Goal: Communication & Community: Answer question/provide support

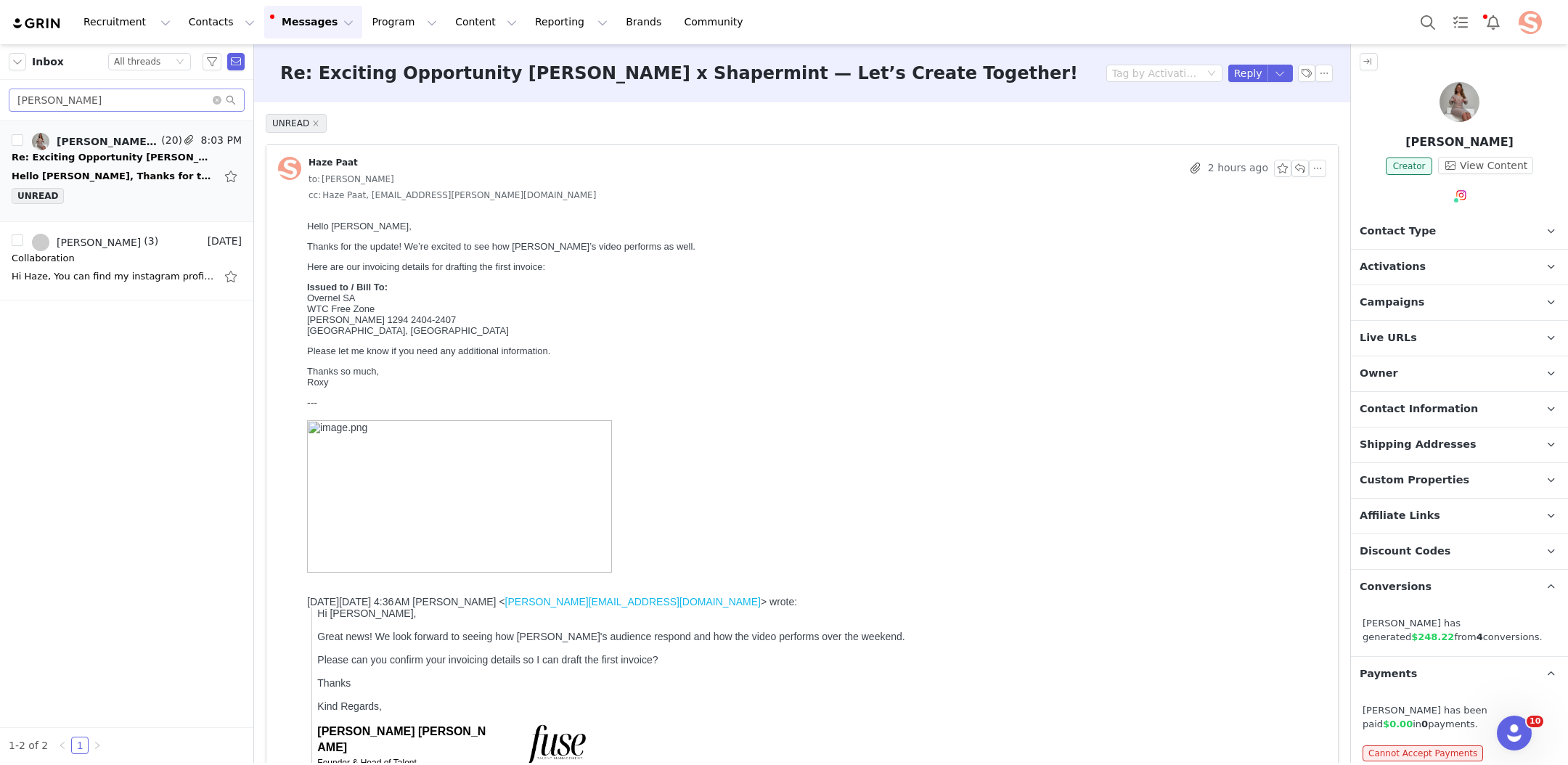
scroll to position [3964, 0]
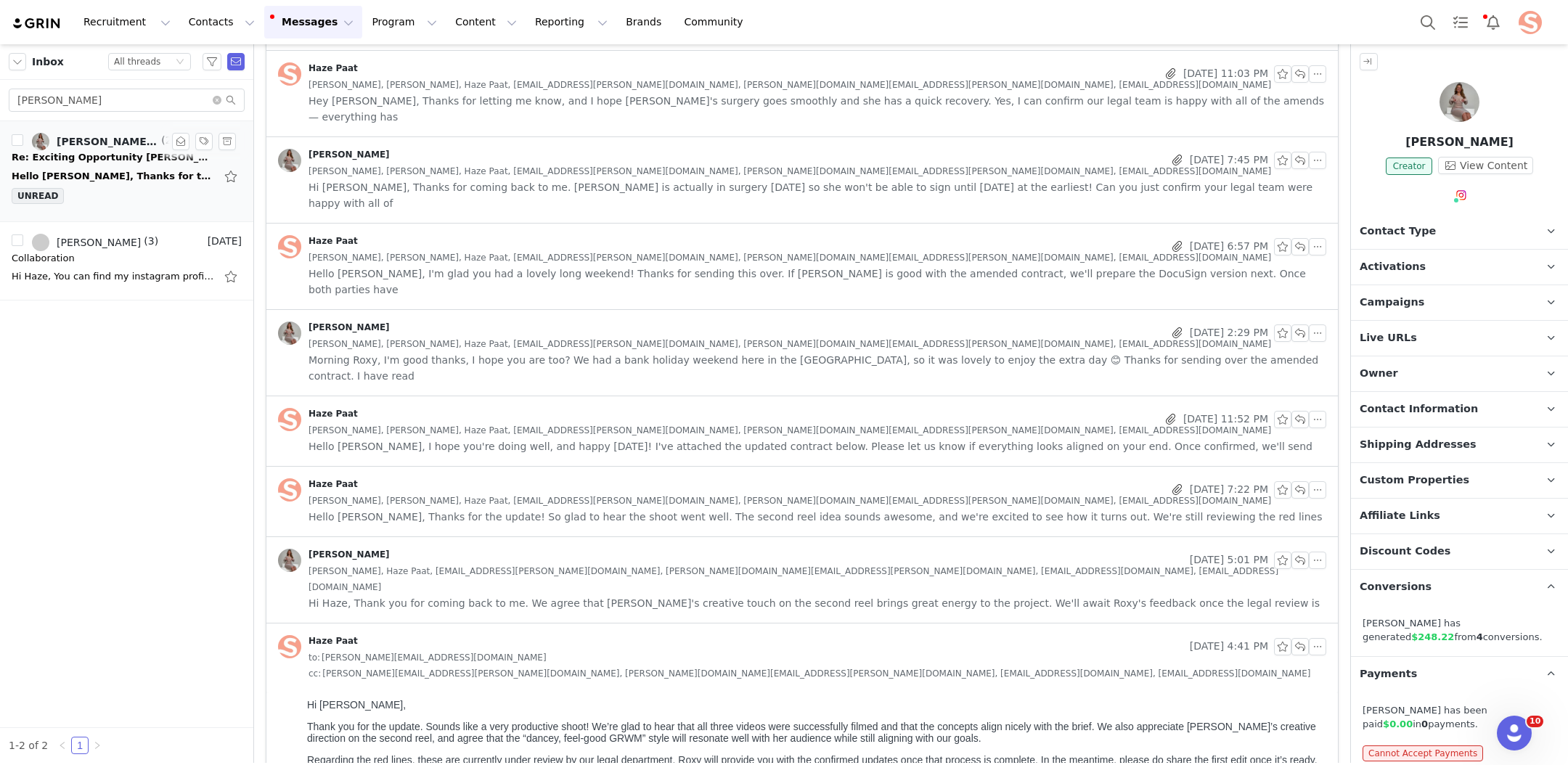
click at [160, 163] on div "Re: Exciting Opportunity [PERSON_NAME] x Shapermint — Let’s Create Together!" at bounding box center [112, 157] width 203 height 14
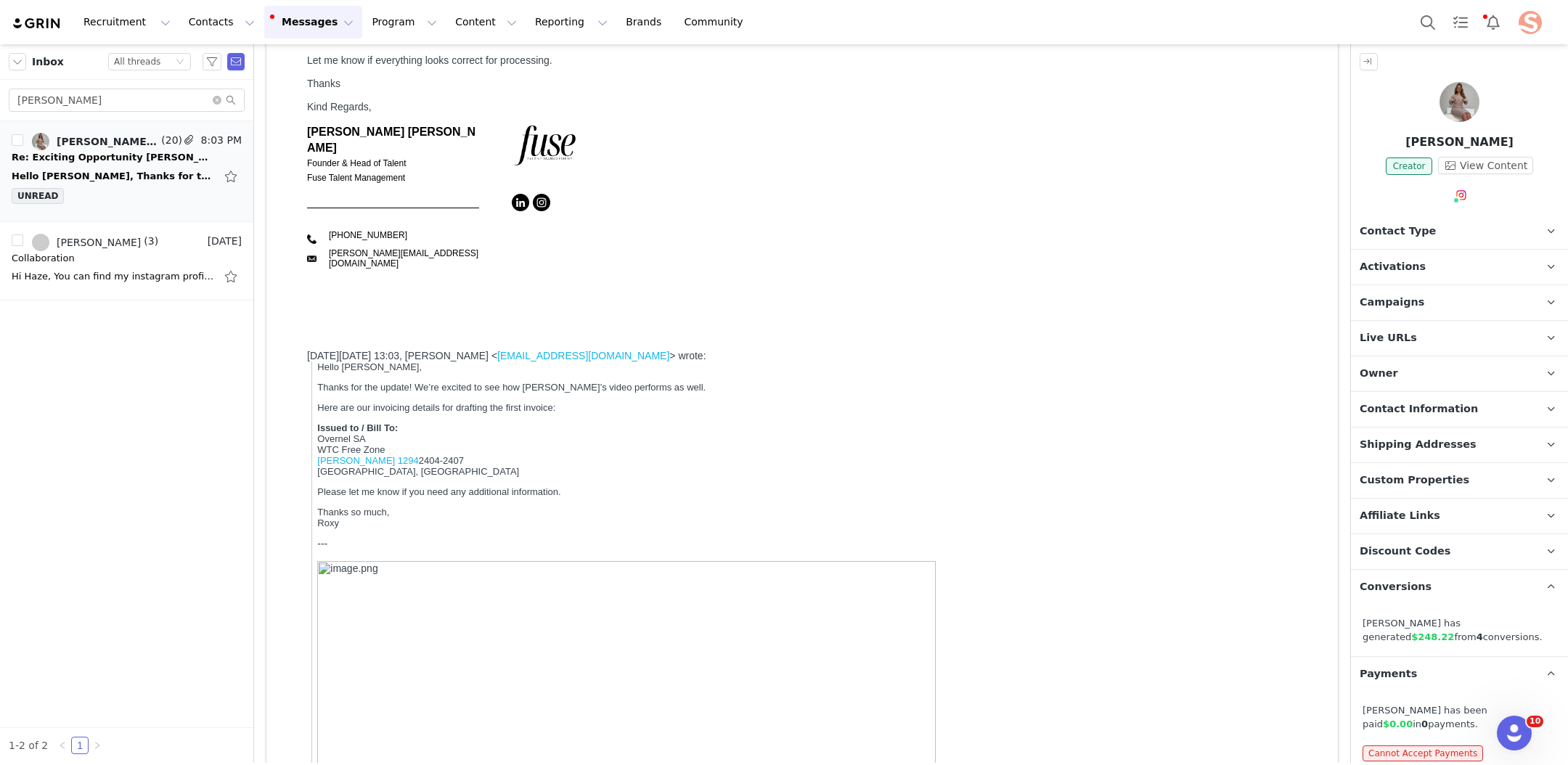
scroll to position [0, 0]
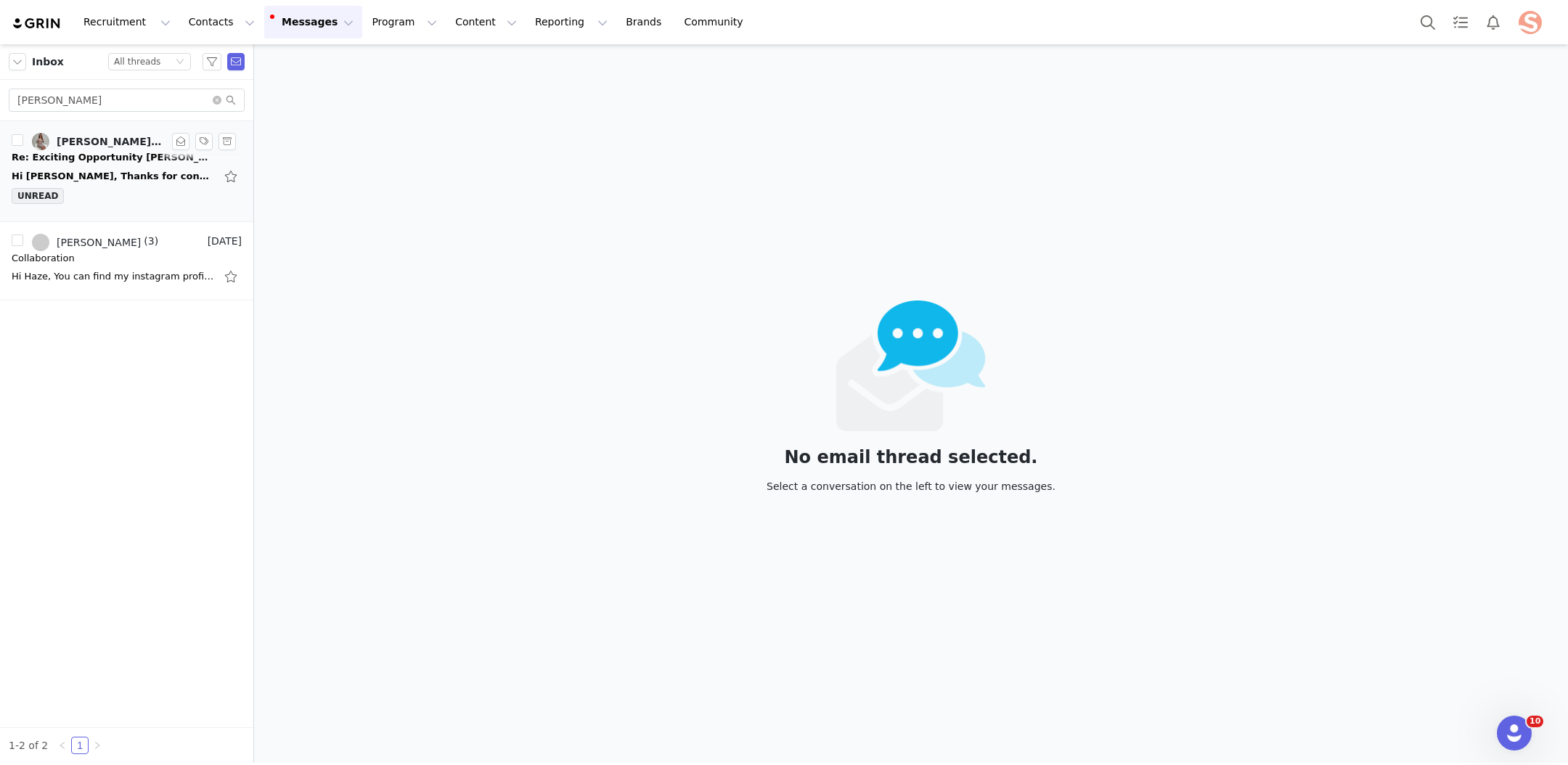
click at [165, 129] on li "Haze Paat, Melissa Shakeri, Natalia Maynez, Ronald Machado, Ronald Machado, Ros…" at bounding box center [127, 171] width 253 height 101
click at [119, 169] on div "Hi Roxy, Thanks for confirming. Please see the first invoice attached. Let me k…" at bounding box center [112, 176] width 203 height 14
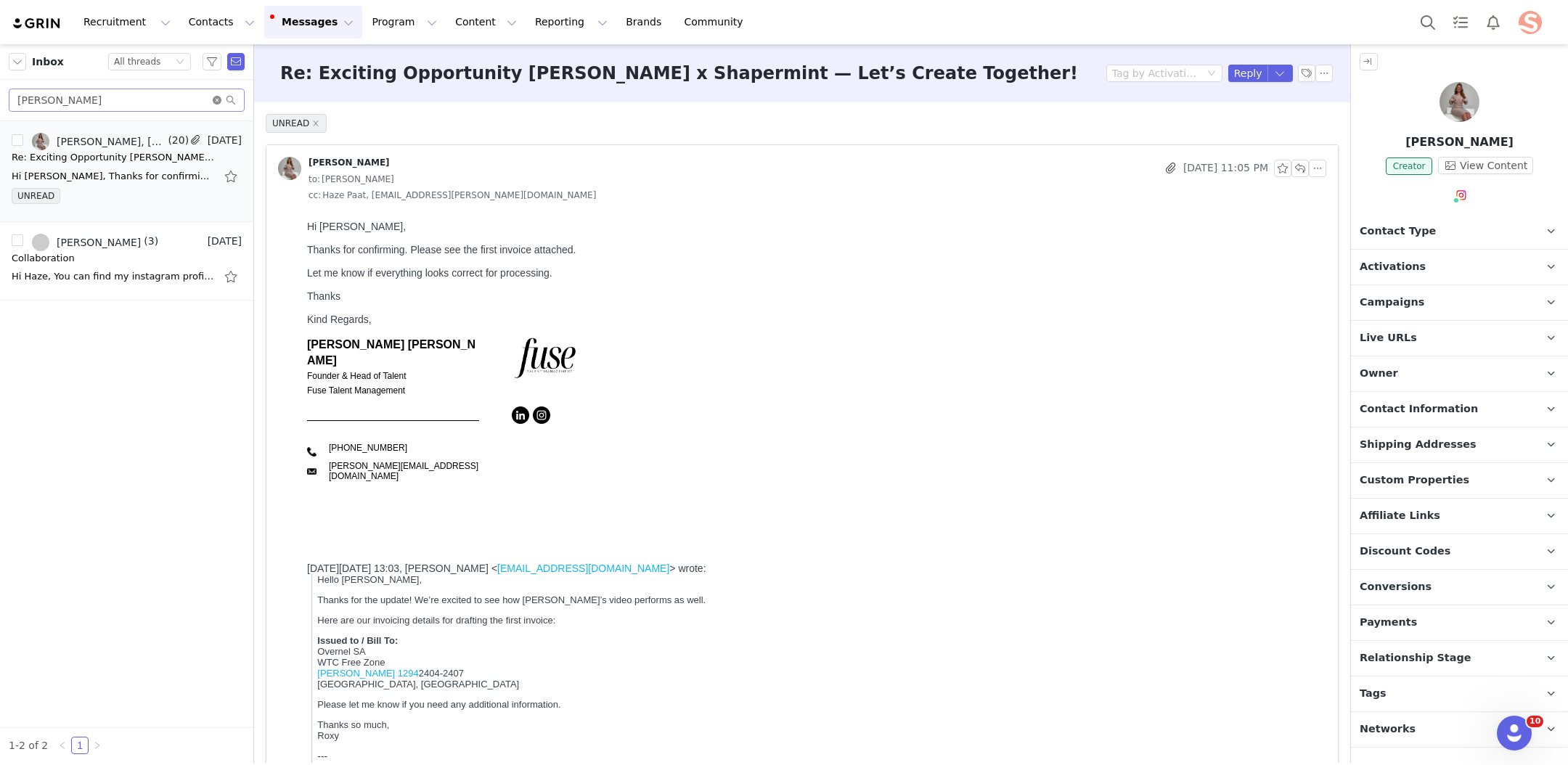
click at [216, 95] on icon "icon: close-circle" at bounding box center [216, 99] width 9 height 8
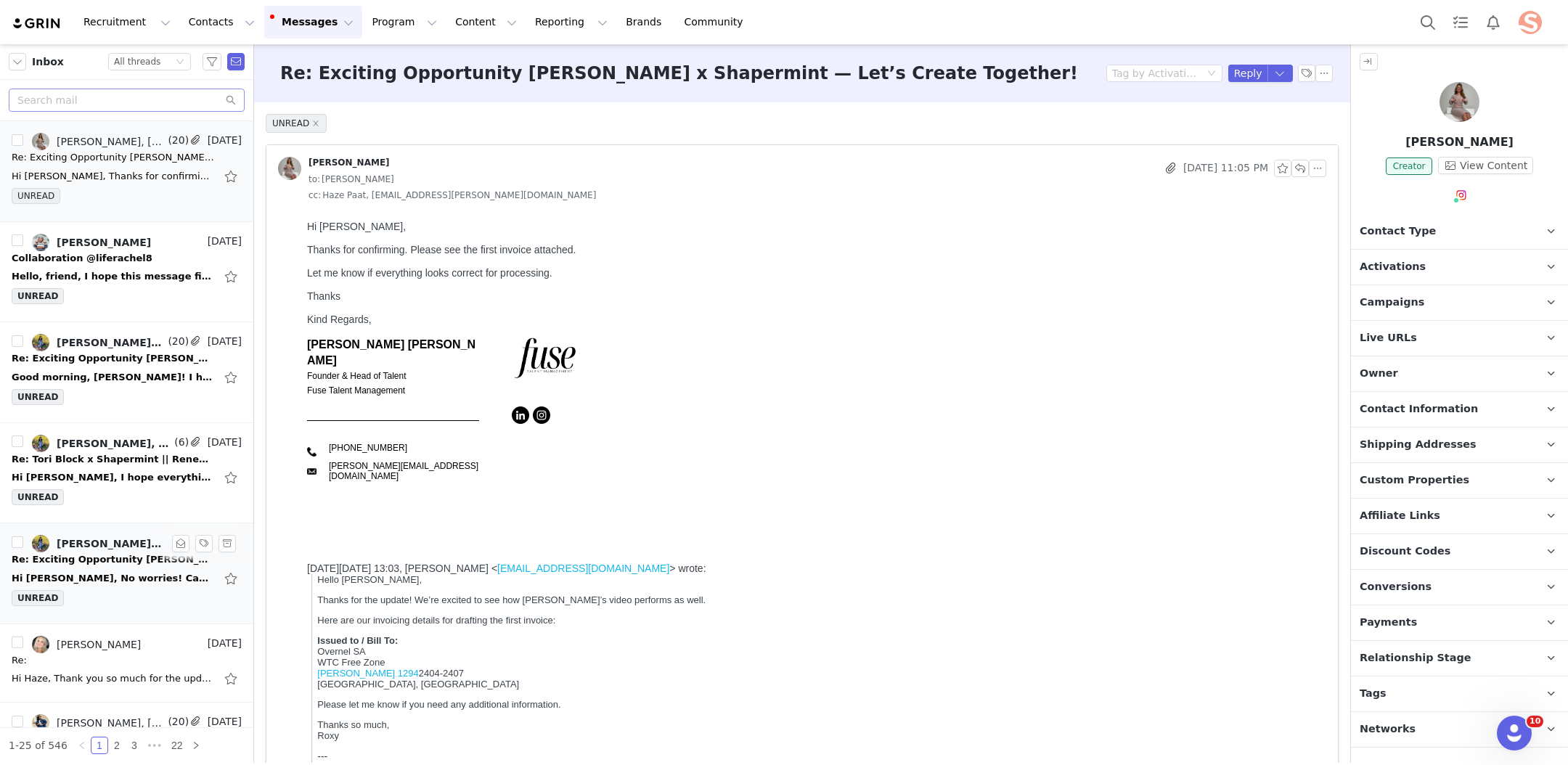
click at [84, 557] on div "Re: Exciting Opportunity Kate x Shapermint — Let’s Create Together!" at bounding box center [112, 559] width 203 height 14
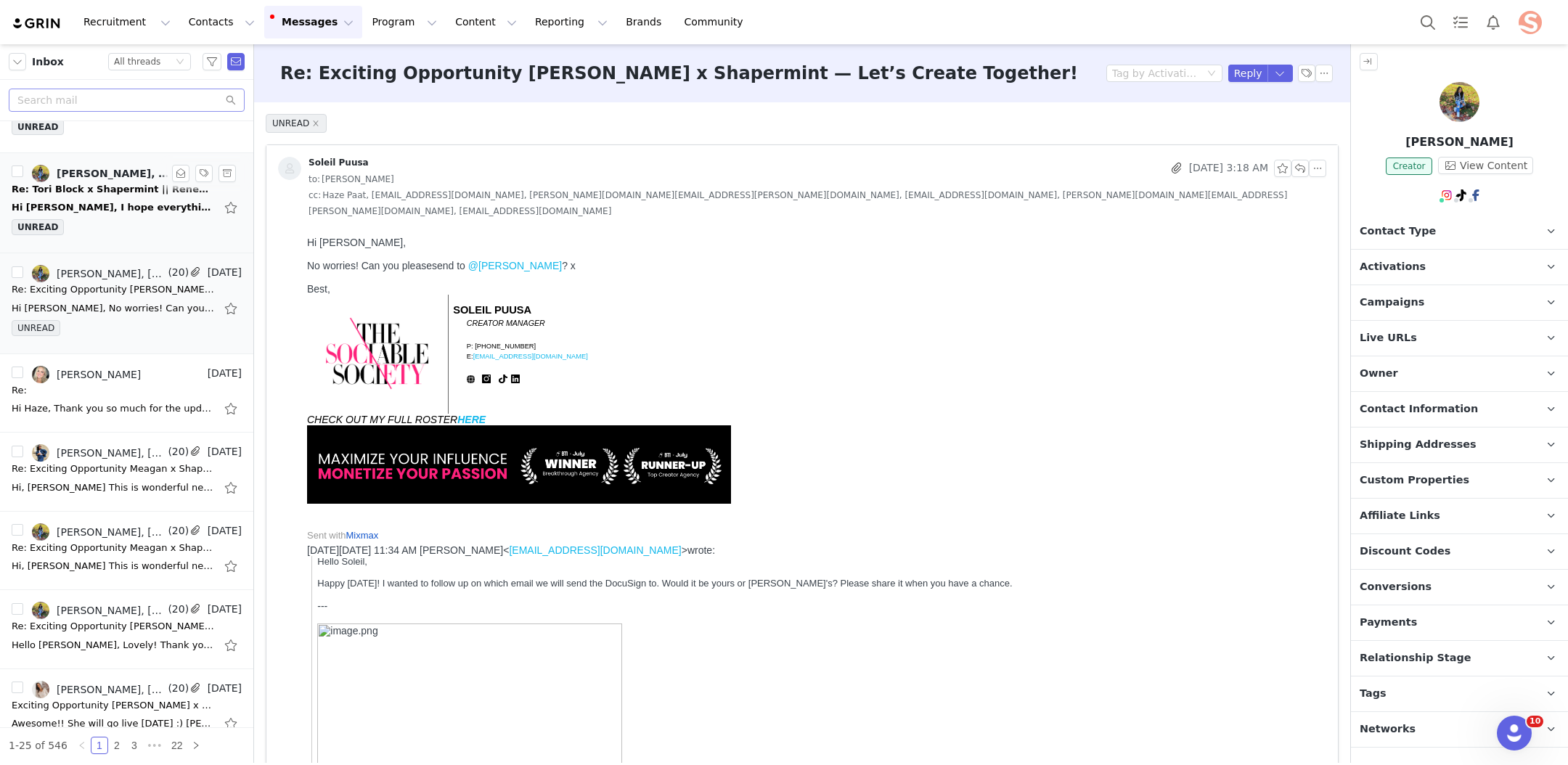
scroll to position [290, 0]
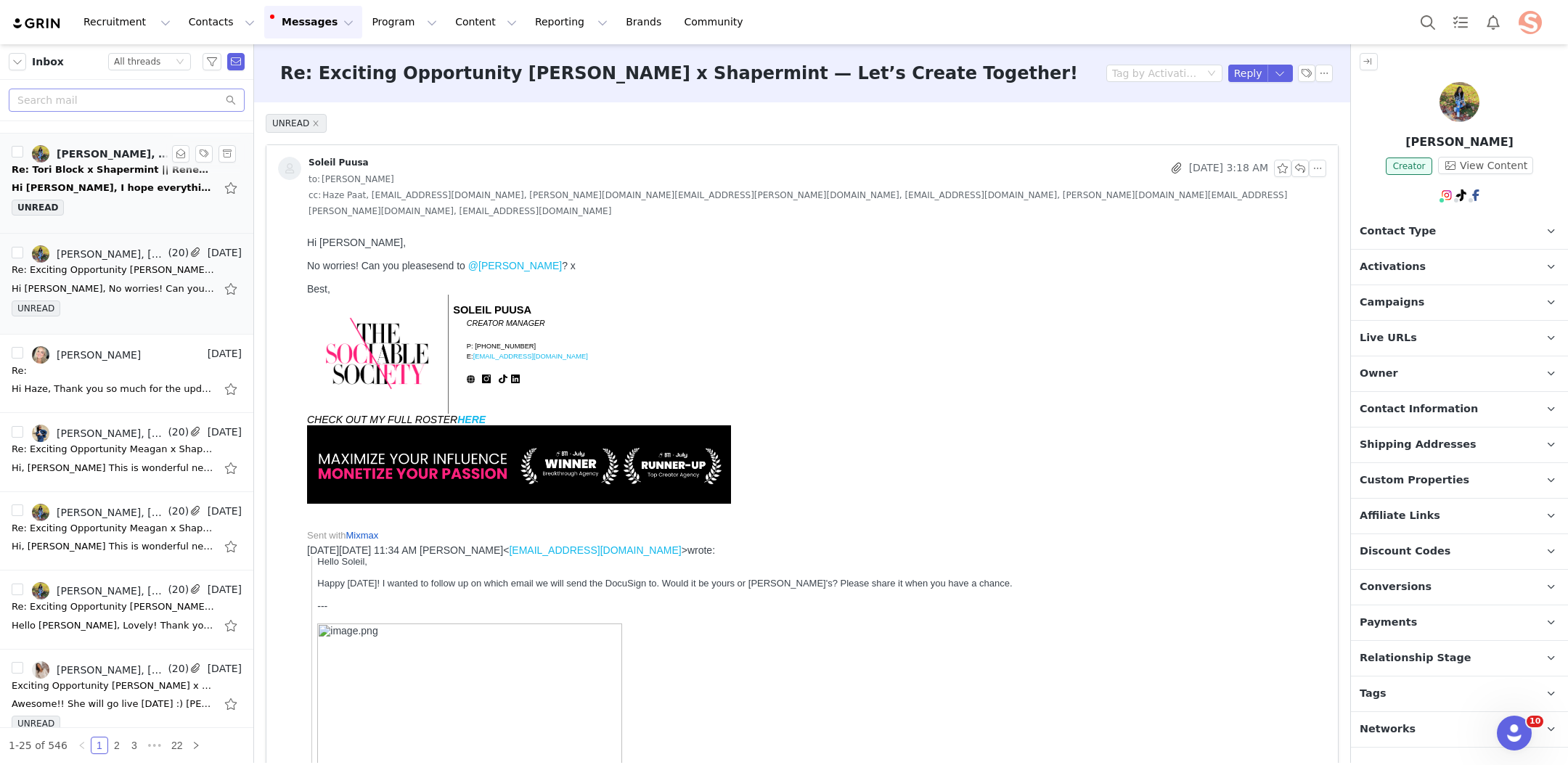
click at [93, 199] on div "UNREAD" at bounding box center [127, 210] width 230 height 22
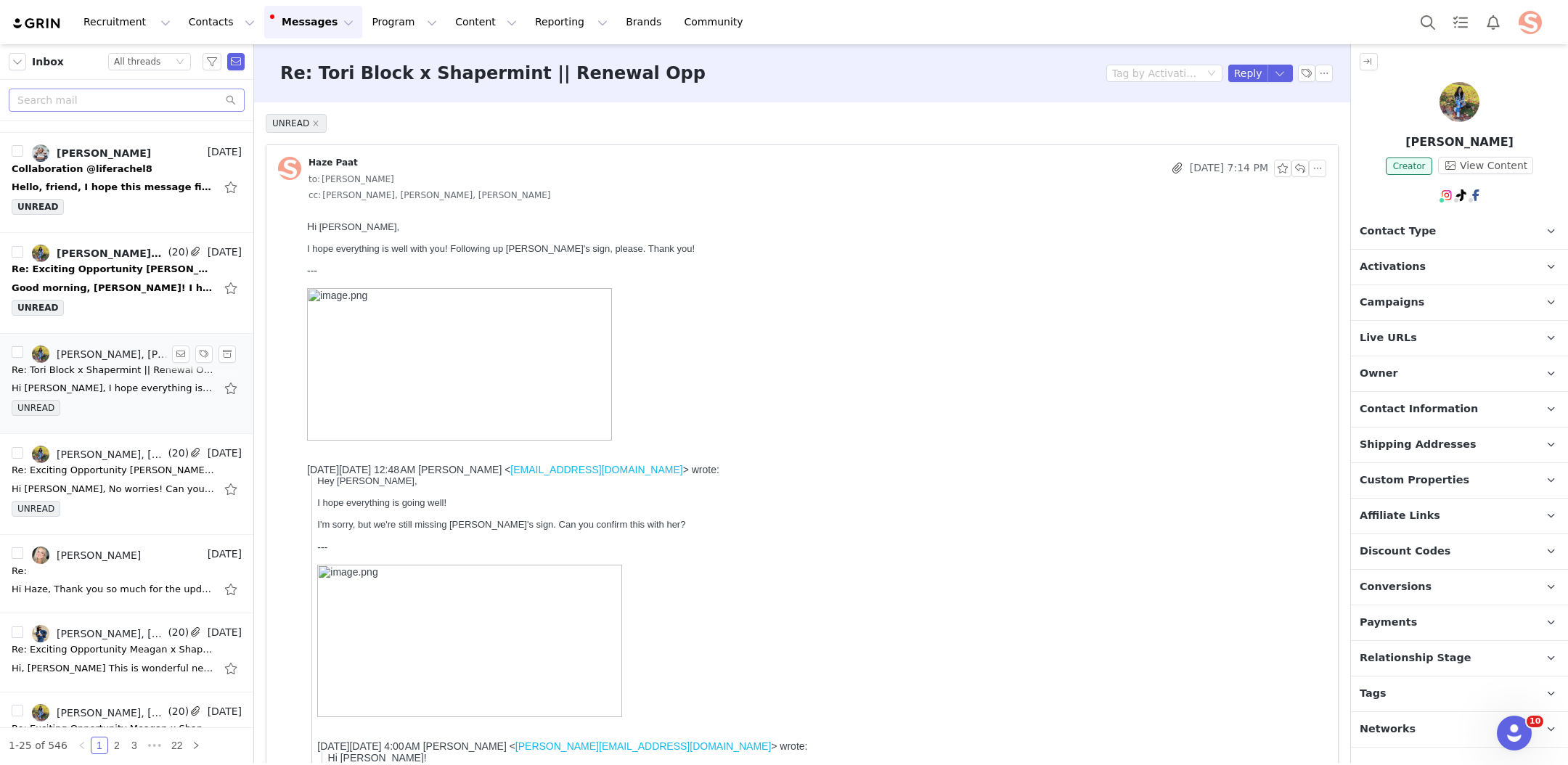
scroll to position [74, 0]
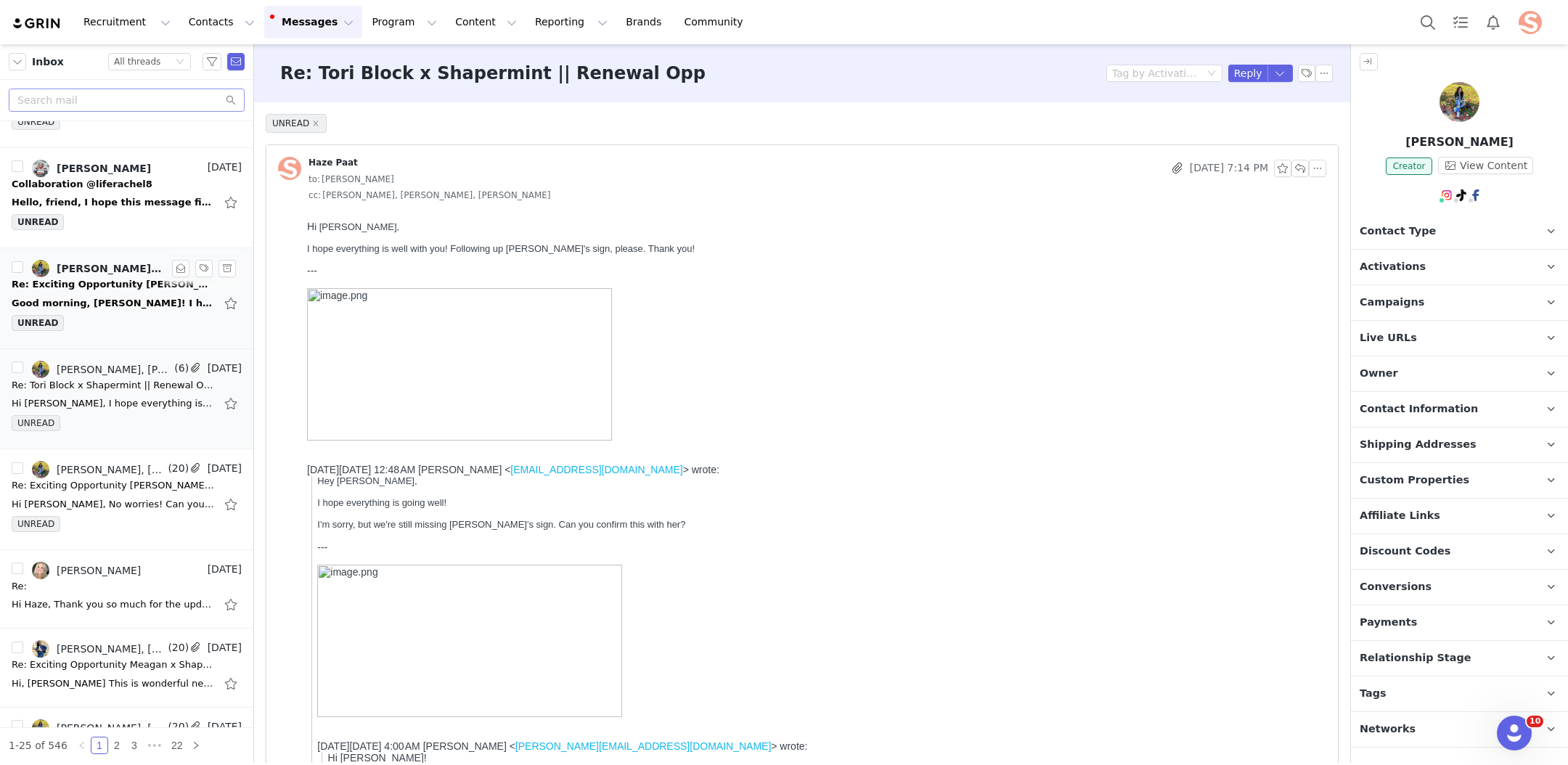
click at [105, 289] on div "Re: Exciting Opportunity Vanessa x Shapermint — Let’s Create Together!" at bounding box center [112, 284] width 203 height 14
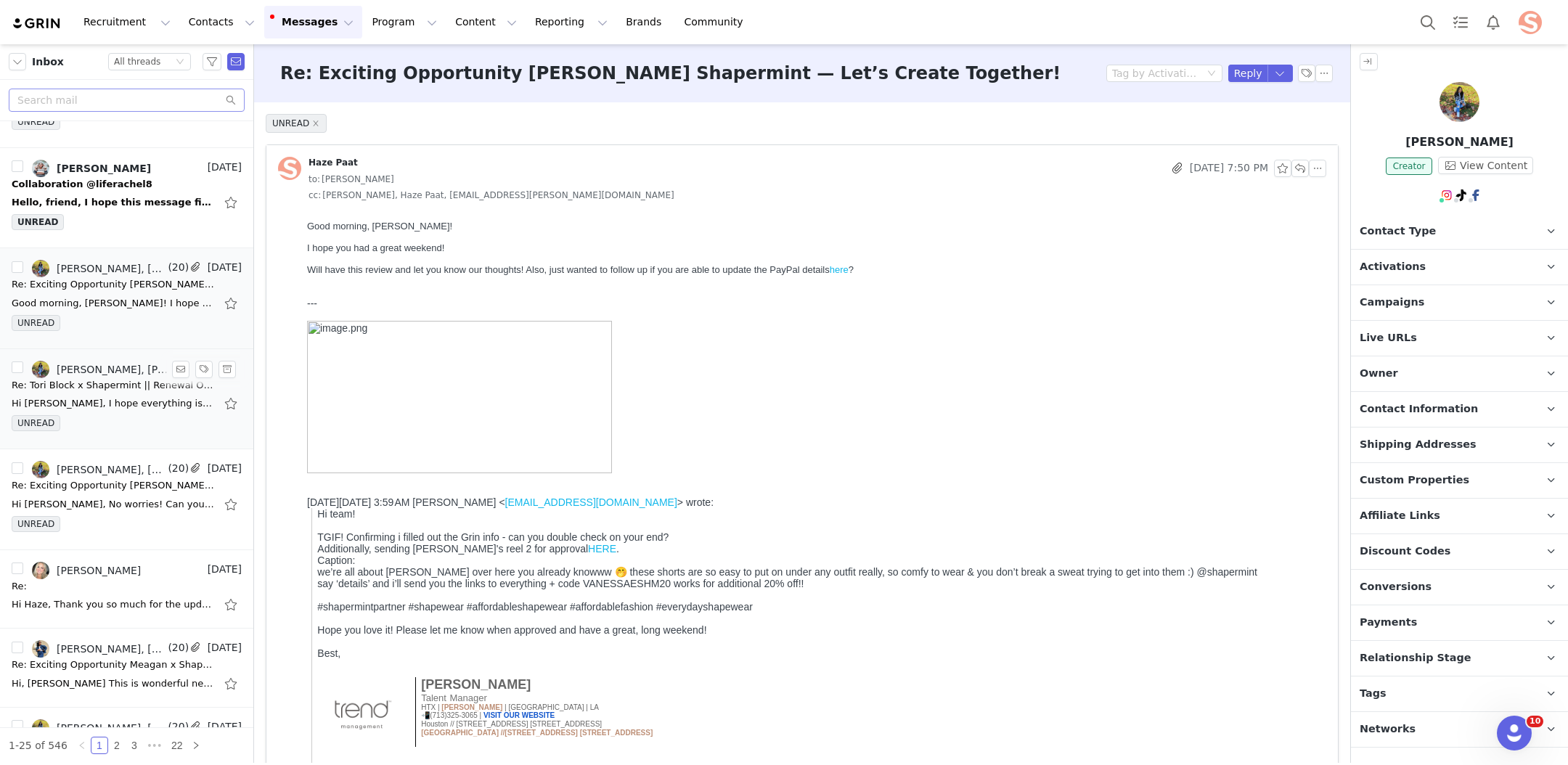
scroll to position [0, 0]
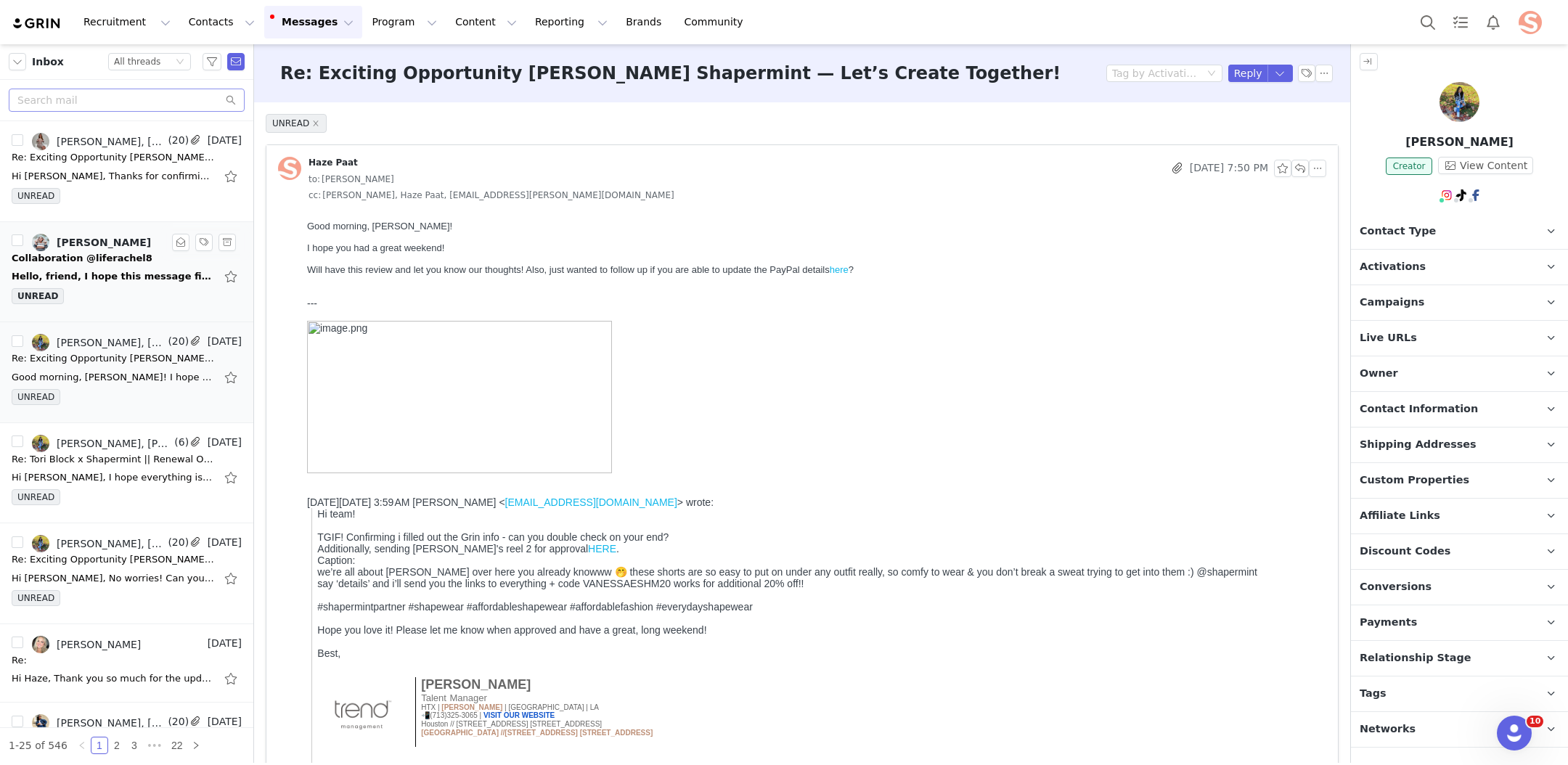
click at [111, 273] on div "Hello, friend, I hope this message finds you well. I'd love to work with you ag…" at bounding box center [112, 276] width 203 height 14
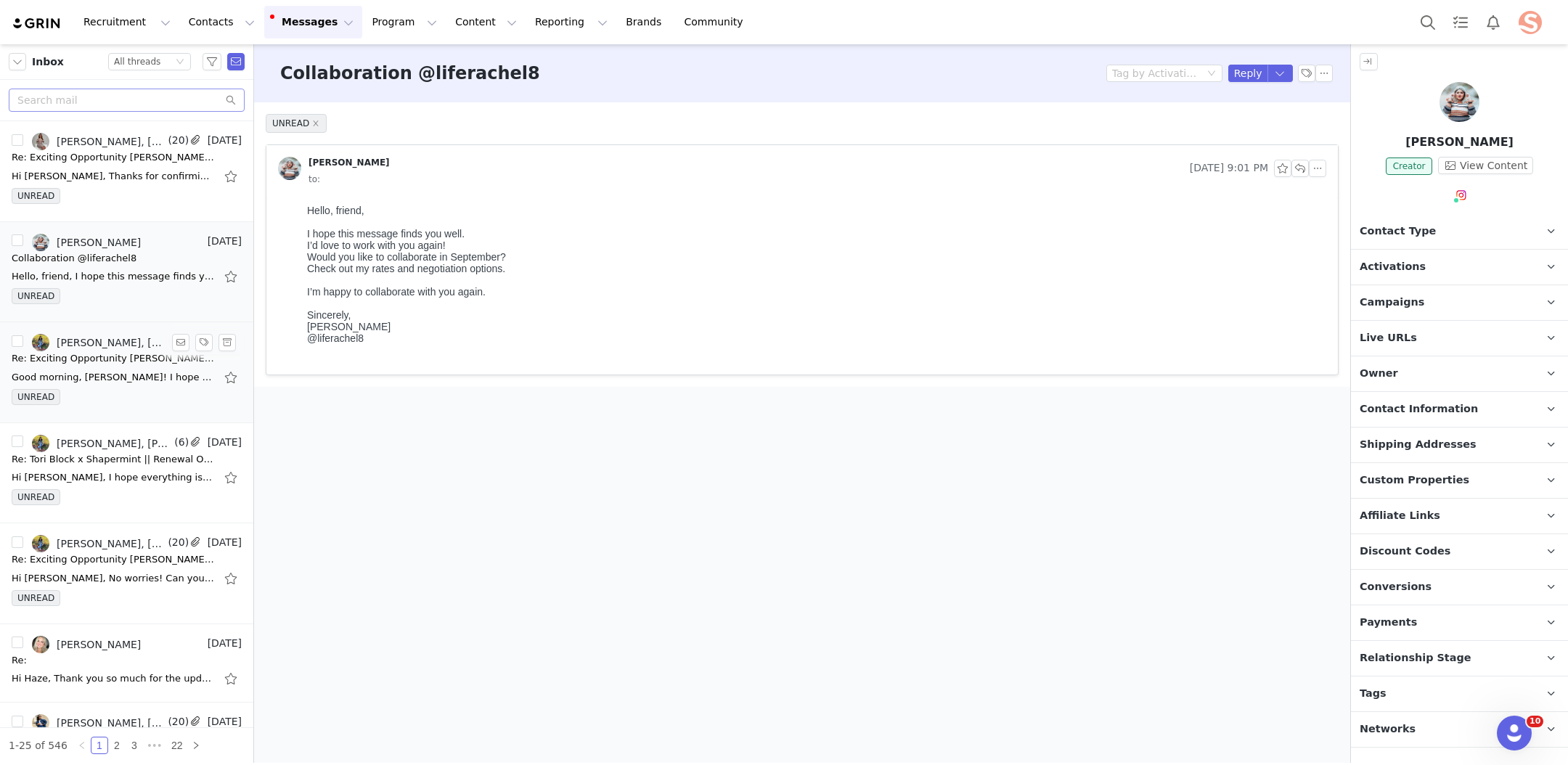
click at [114, 373] on div "Good morning, Hannah-Grace! I hope you had a great weekend! Will have this revi…" at bounding box center [112, 377] width 203 height 14
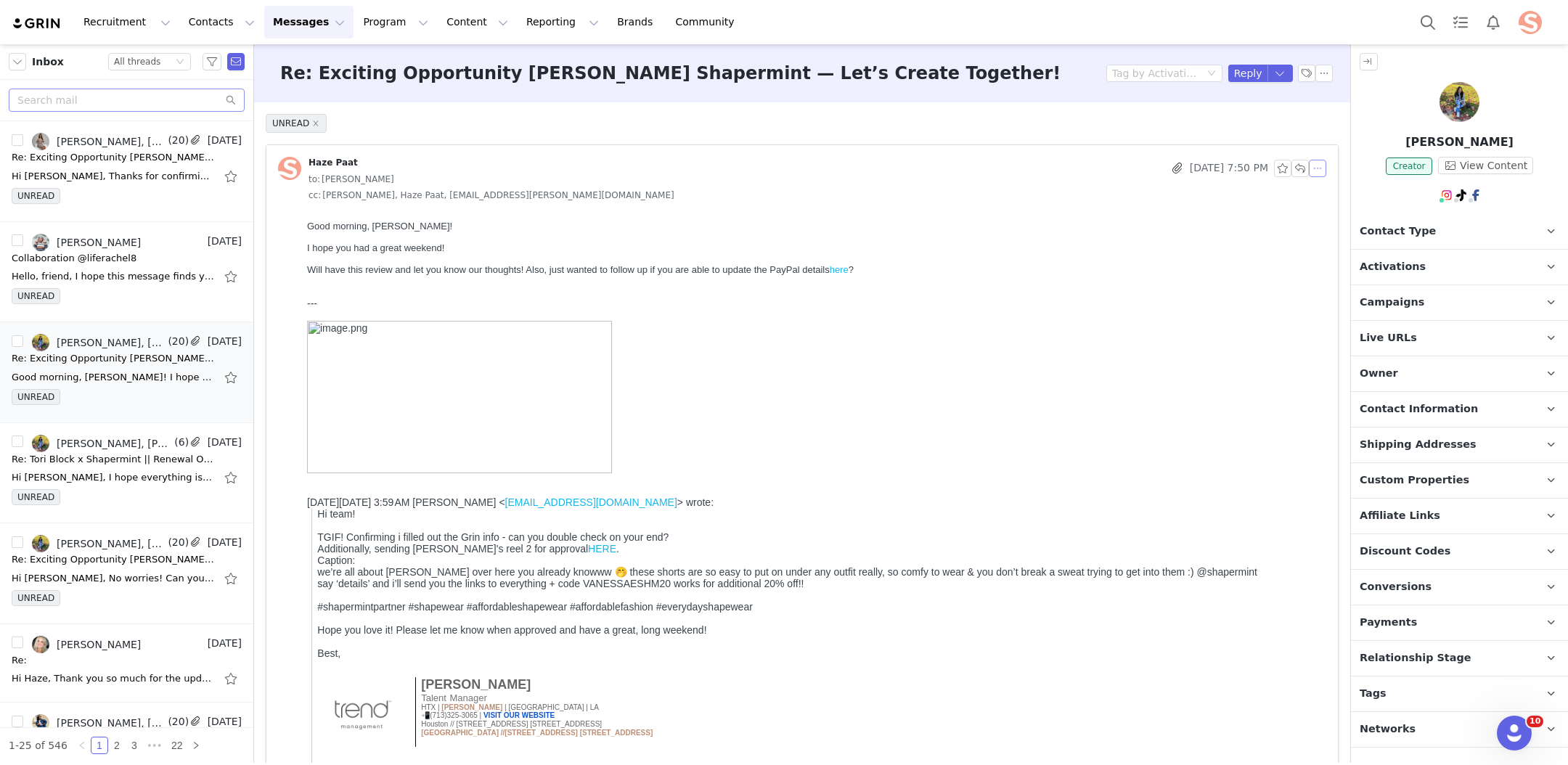
click at [1323, 165] on button "button" at bounding box center [1317, 168] width 17 height 17
click at [1334, 194] on li "Reply All" at bounding box center [1338, 194] width 61 height 24
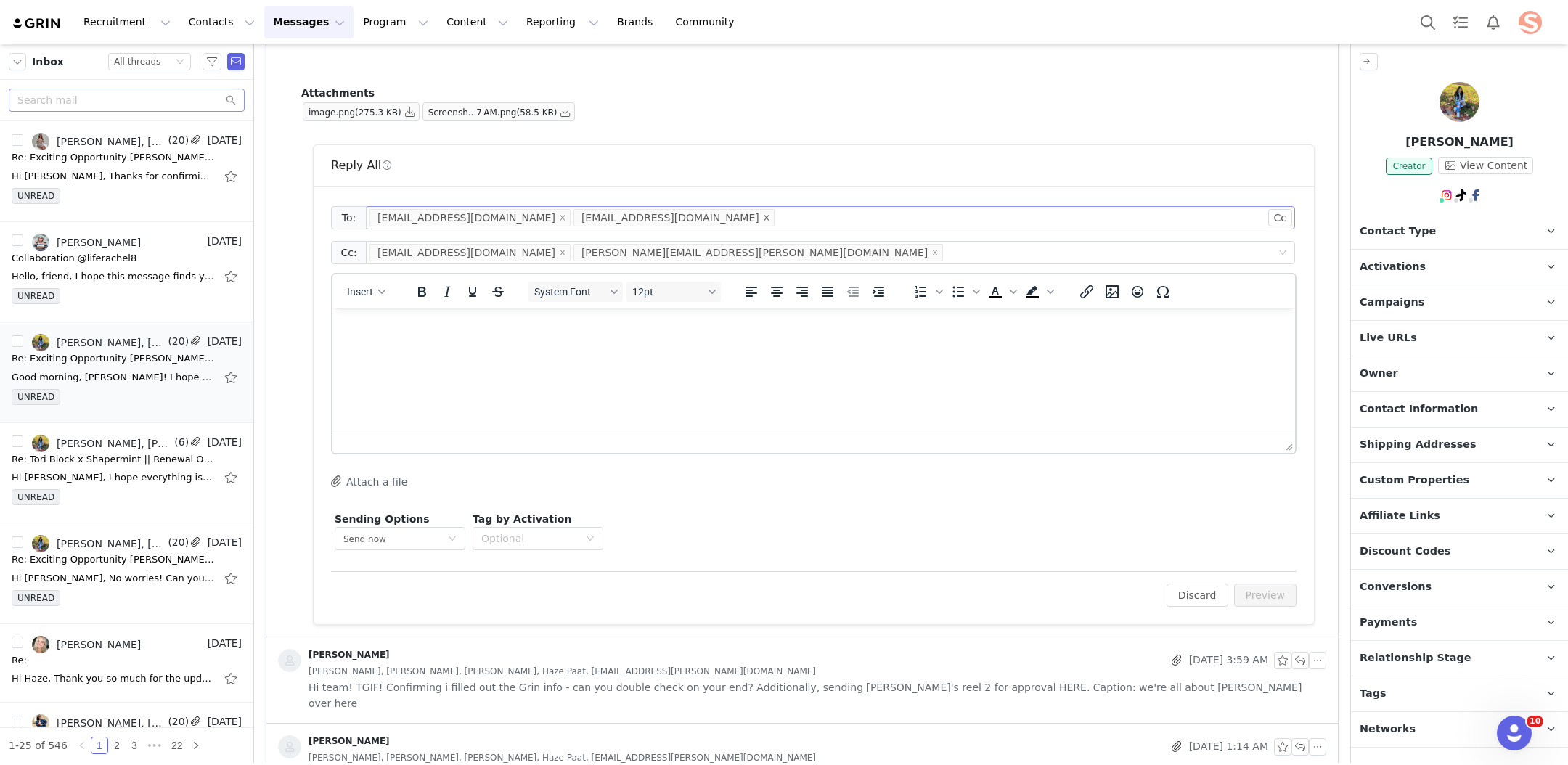
click at [763, 218] on icon "icon: close" at bounding box center [767, 218] width 8 height 8
click at [684, 255] on div "hello@vanezznezz.com natalia.maynez@trafilea.com" at bounding box center [825, 252] width 911 height 22
type input "roxy@shapermint"
type input "c"
type input "[EMAIL_ADDRESS][DOMAIN_NAME]"
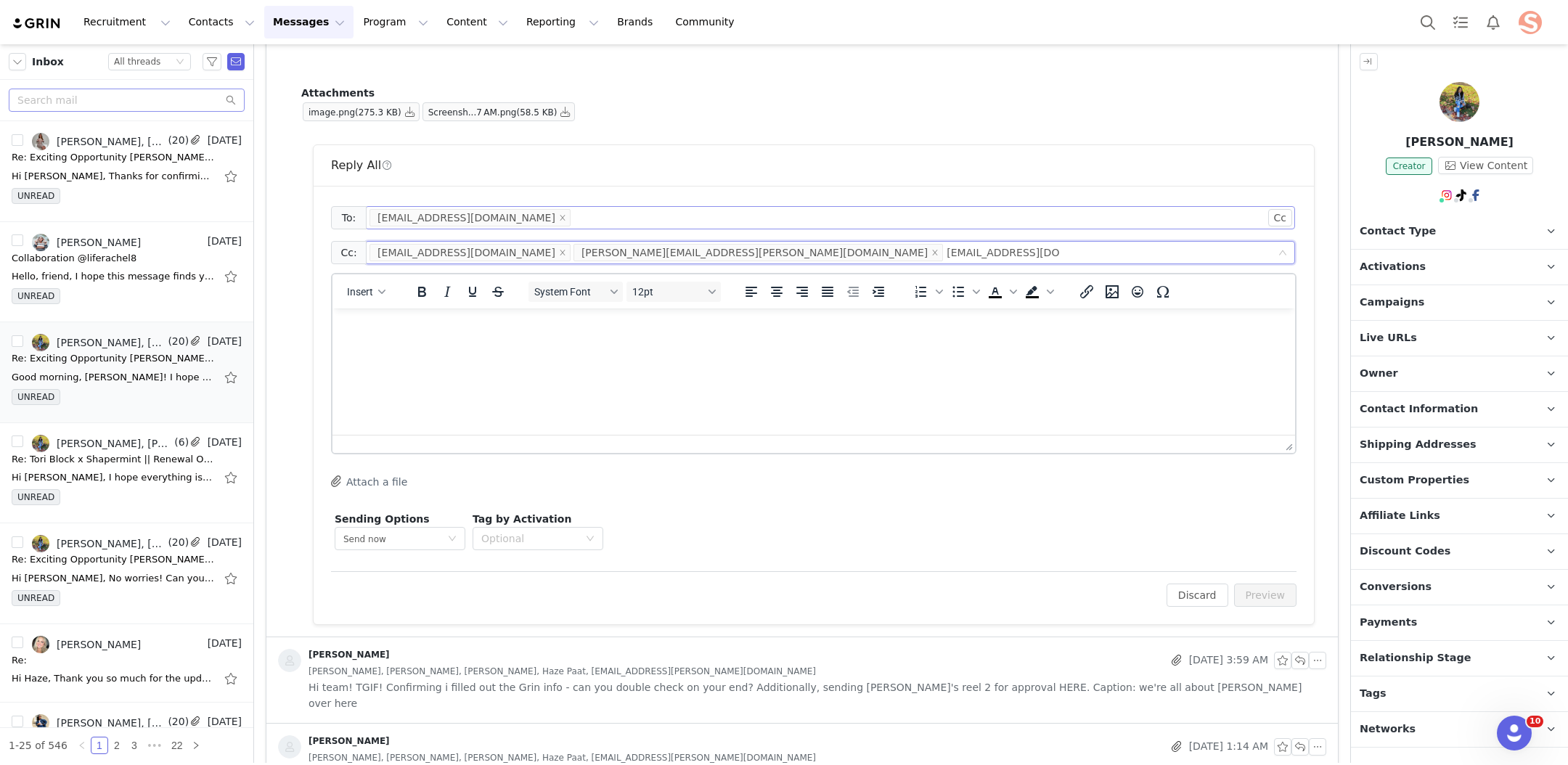
click at [687, 348] on html at bounding box center [813, 328] width 963 height 39
click at [664, 348] on html at bounding box center [813, 328] width 963 height 39
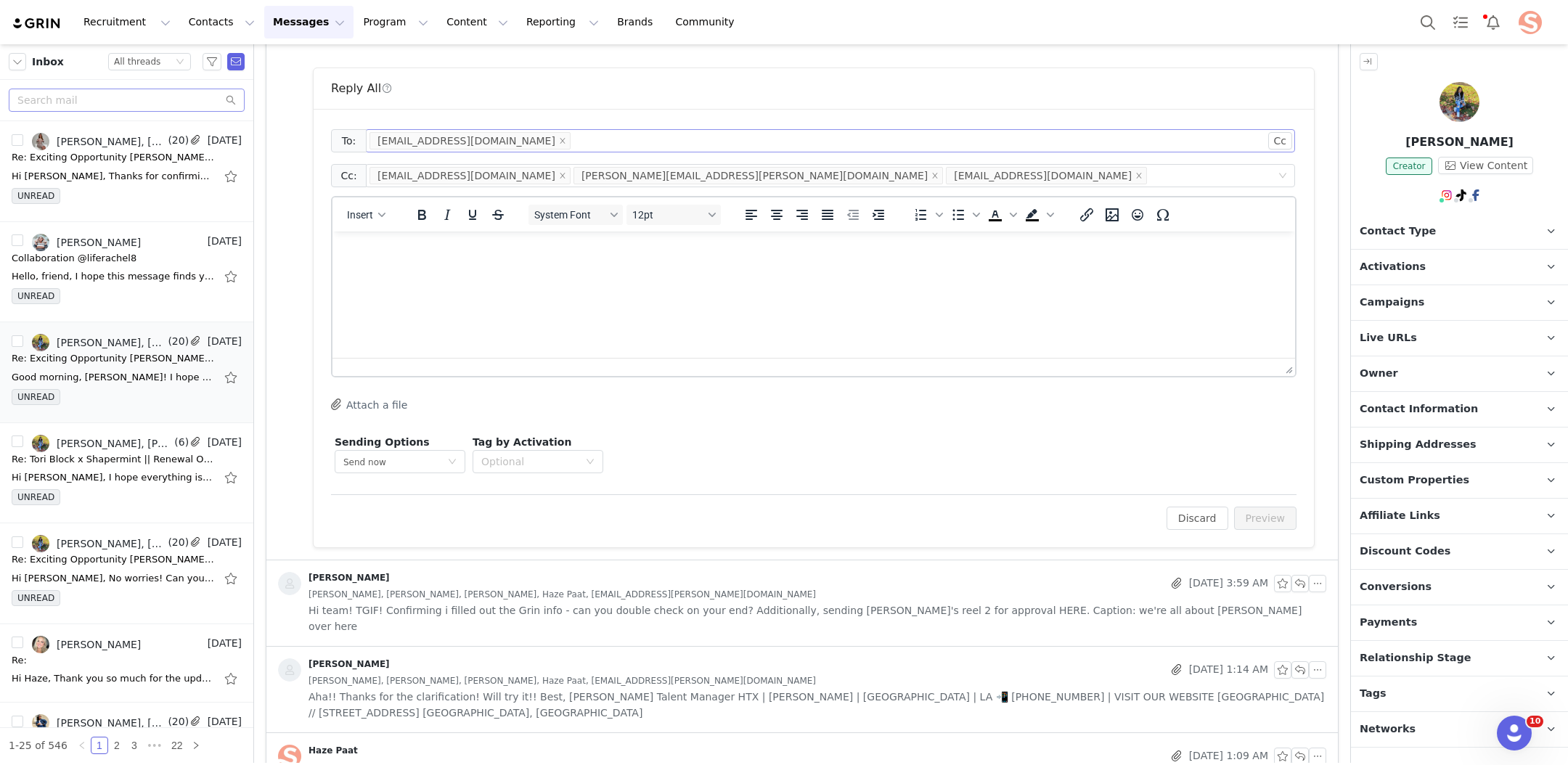
scroll to position [5565, 0]
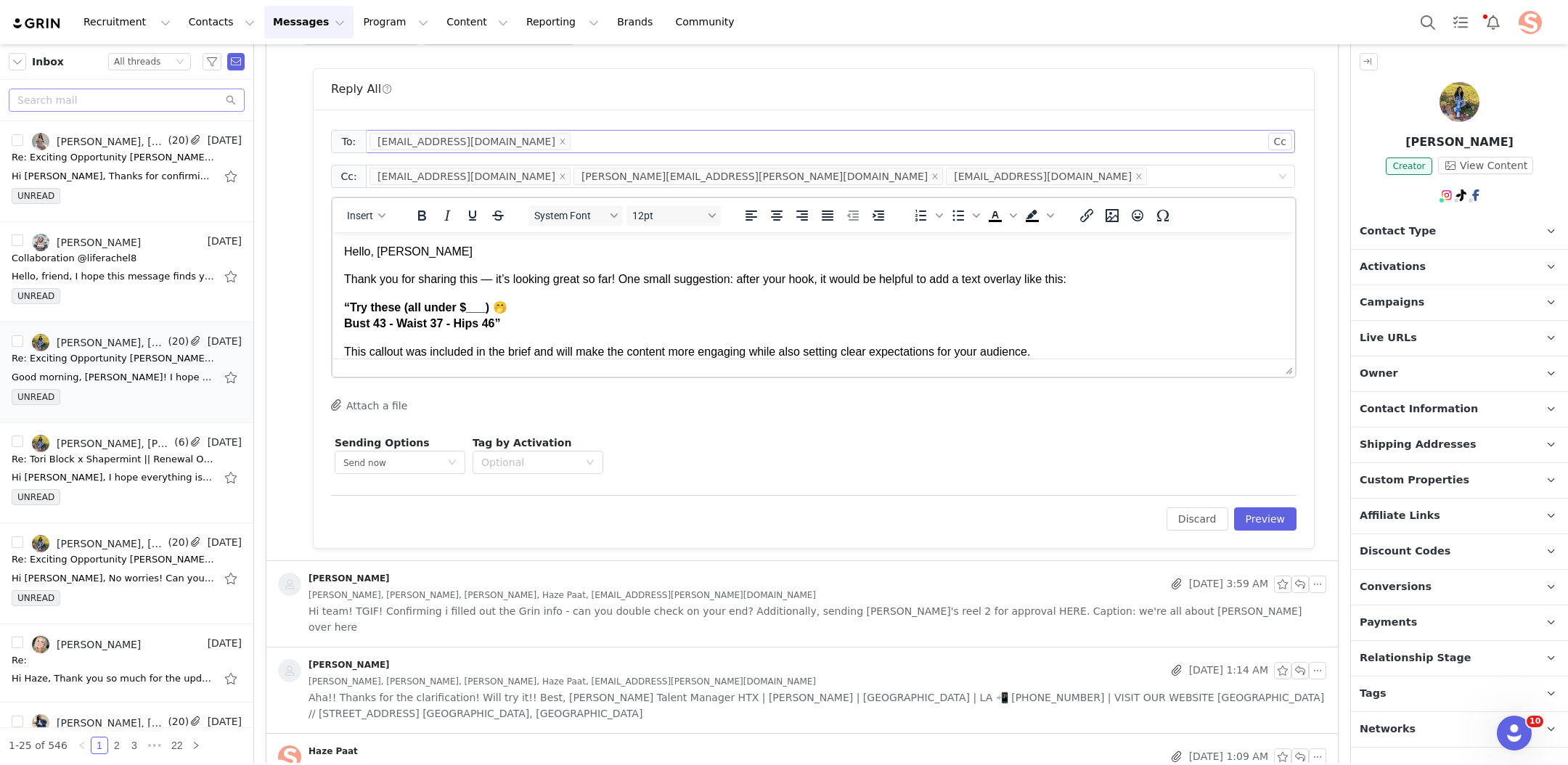
click at [474, 280] on p "Thank you for sharing this — it’s looking great so far! One small suggestion: a…" at bounding box center [813, 279] width 939 height 16
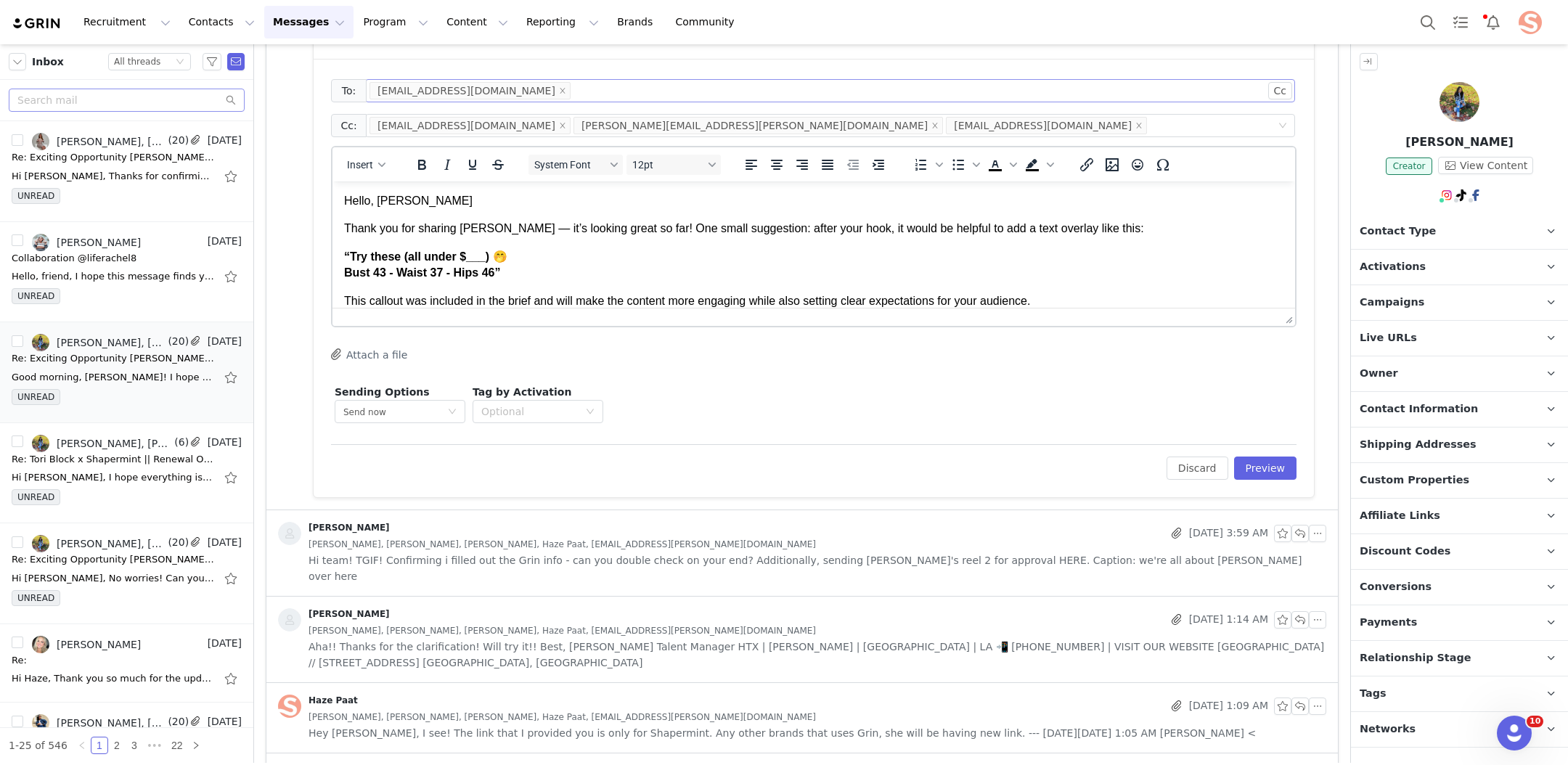
scroll to position [5603, 0]
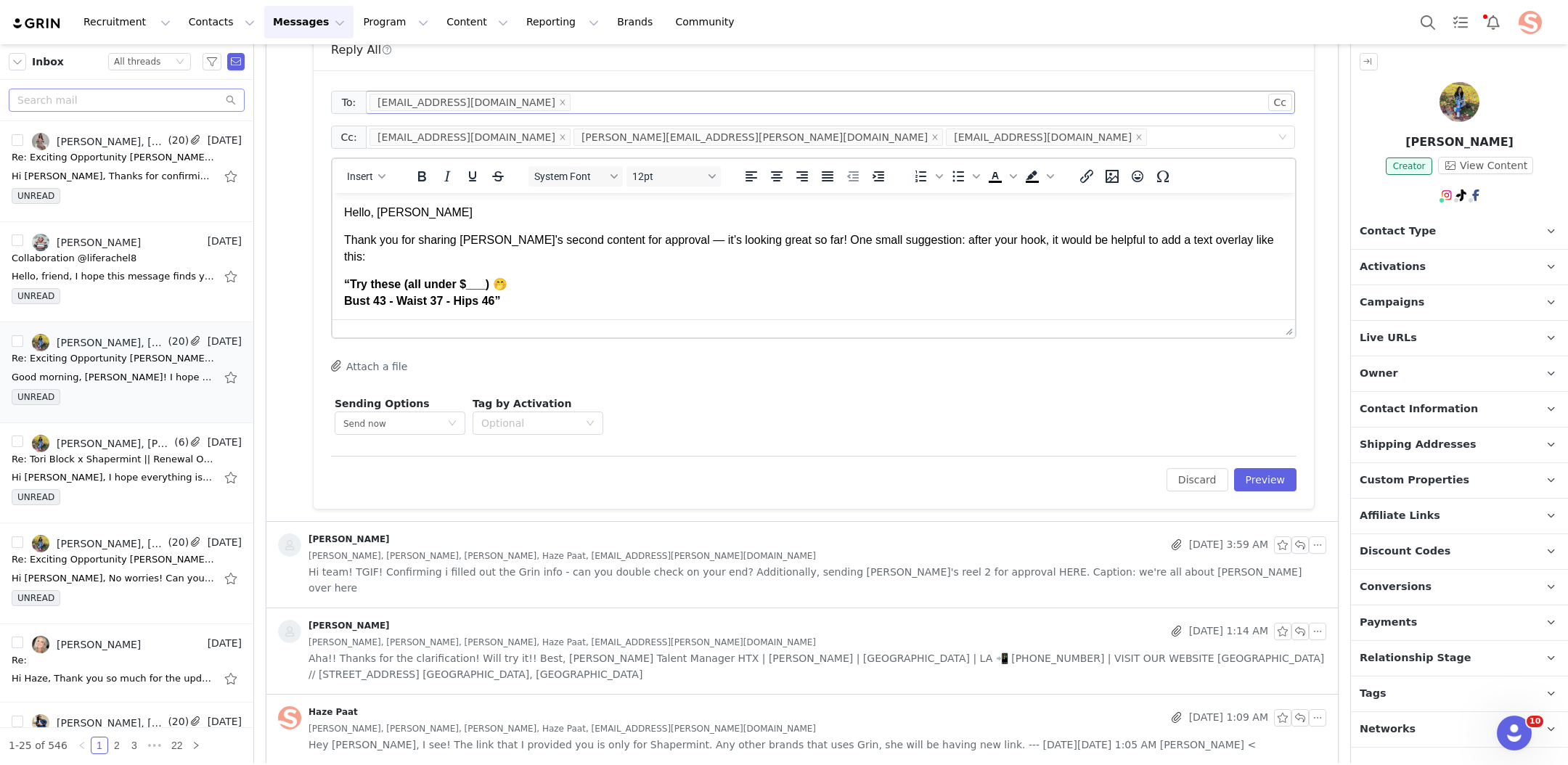
drag, startPoint x: 679, startPoint y: 241, endPoint x: 688, endPoint y: 276, distance: 36.1
click at [679, 245] on p "Thank you for sharing Vanessa's second content for approval — it’s looking grea…" at bounding box center [813, 248] width 939 height 33
click at [937, 241] on p "Thank you for sharing Vanessa's second content for approval. It’s looking great…" at bounding box center [813, 248] width 939 height 33
click at [949, 241] on p "Thank you for sharing Vanessa's second content for approval. It’s looking great…" at bounding box center [813, 248] width 939 height 33
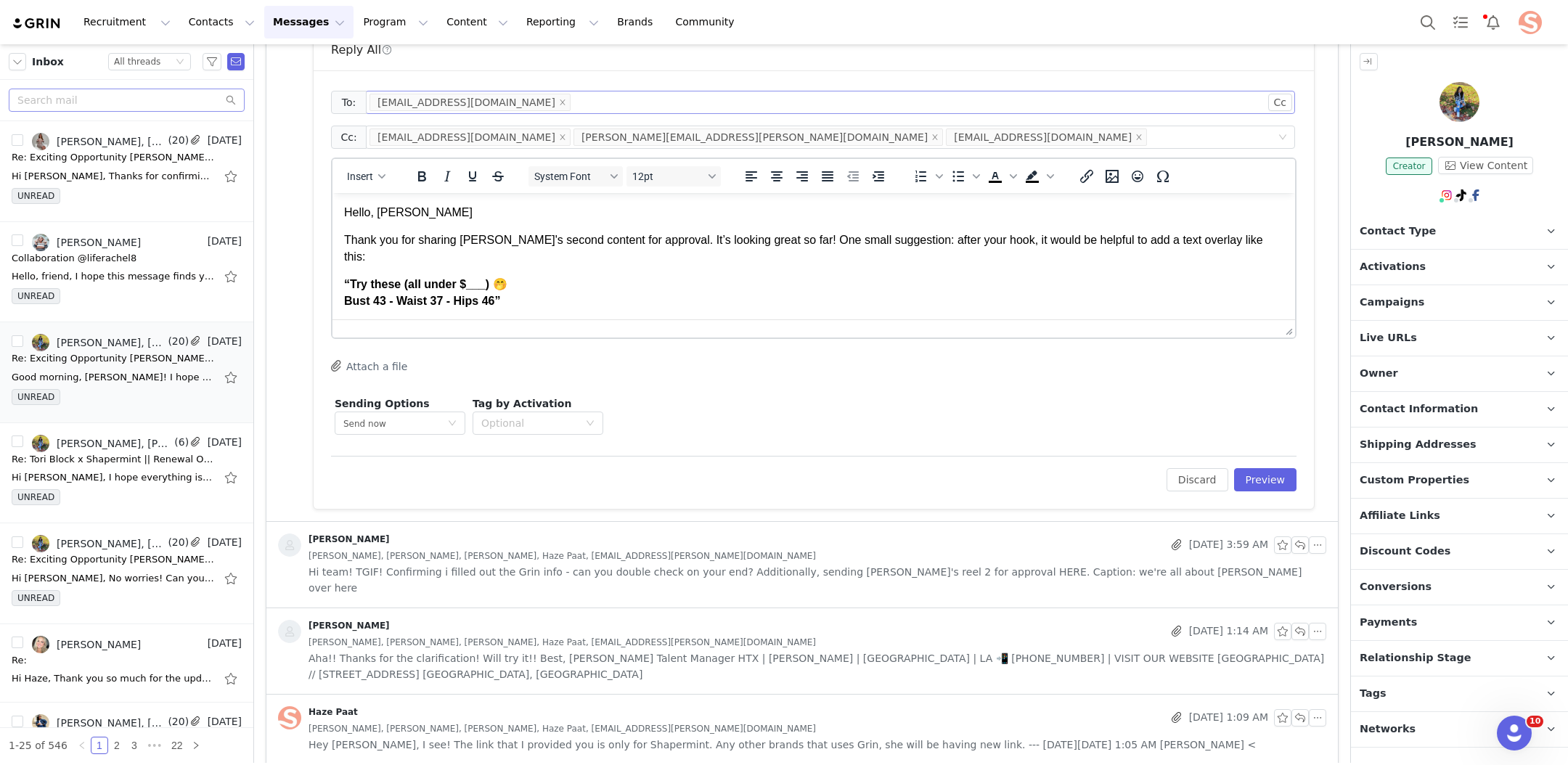
click at [949, 241] on p "Thank you for sharing Vanessa's second content for approval. It’s looking great…" at bounding box center [813, 248] width 939 height 33
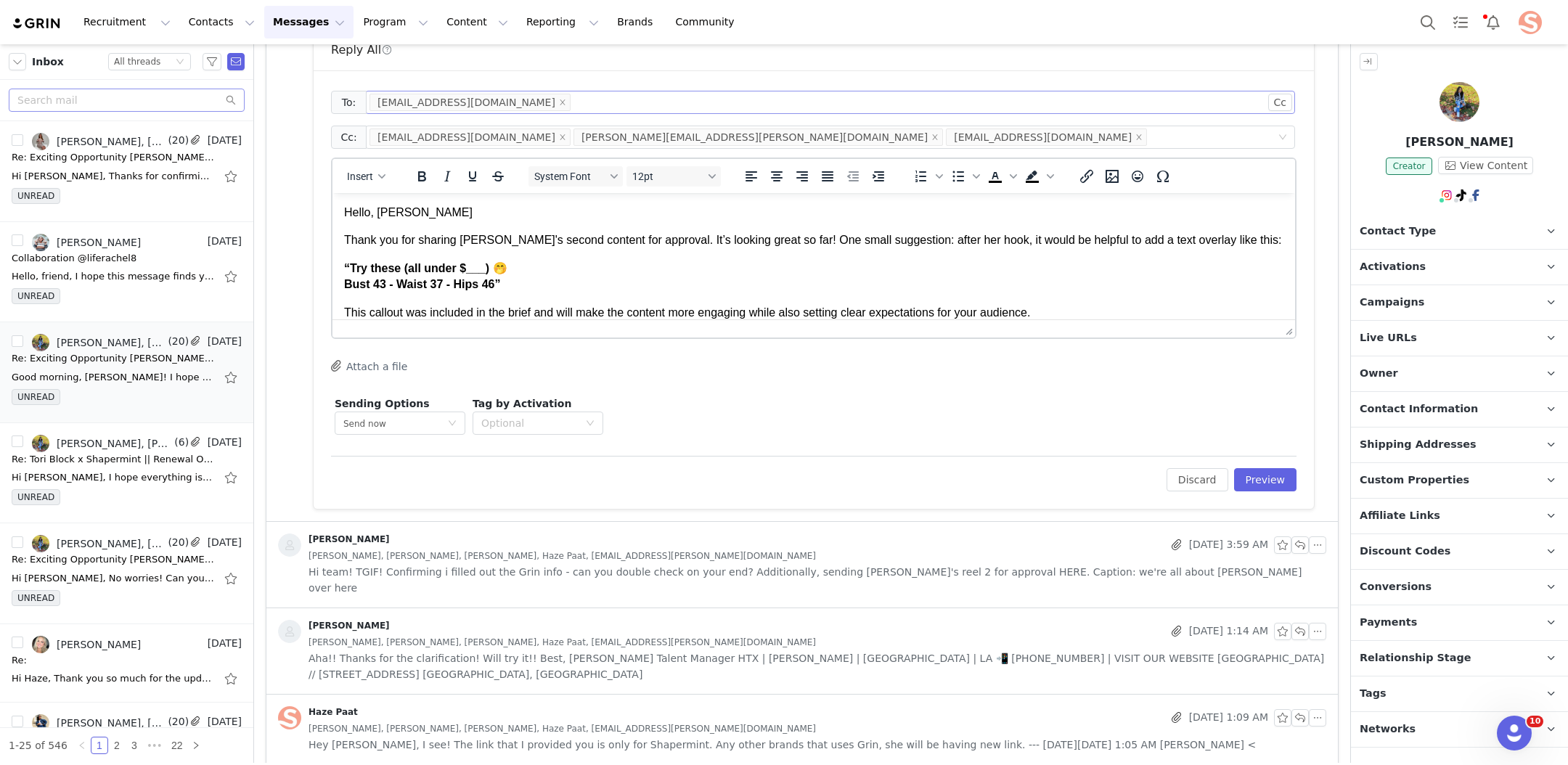
scroll to position [12, 0]
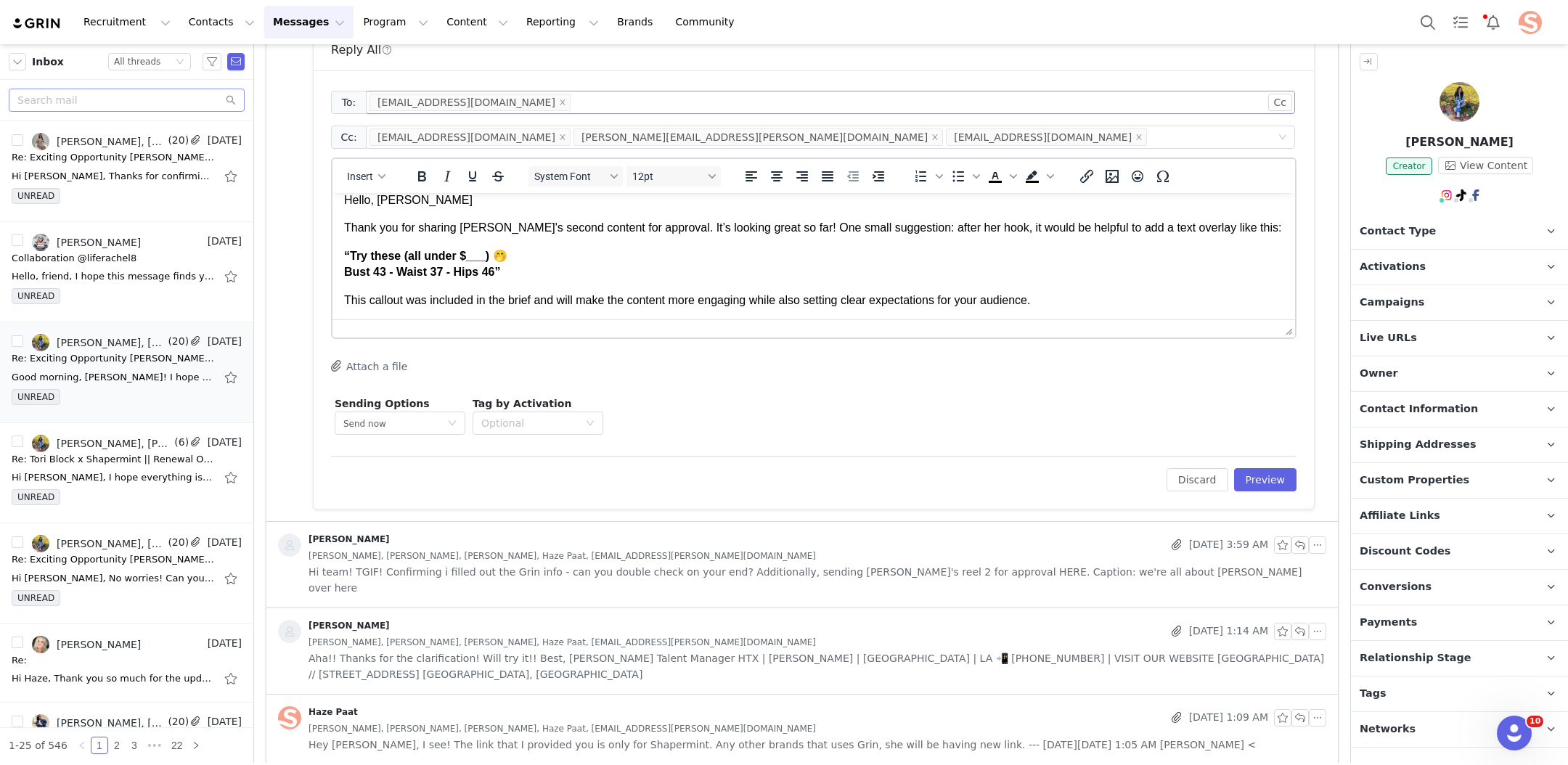
click at [373, 294] on p "This callout was included in the brief and will make the content more engaging …" at bounding box center [813, 300] width 939 height 16
click at [1065, 296] on p "This was included in the brief and will make the content more engaging while al…" at bounding box center [813, 300] width 939 height 16
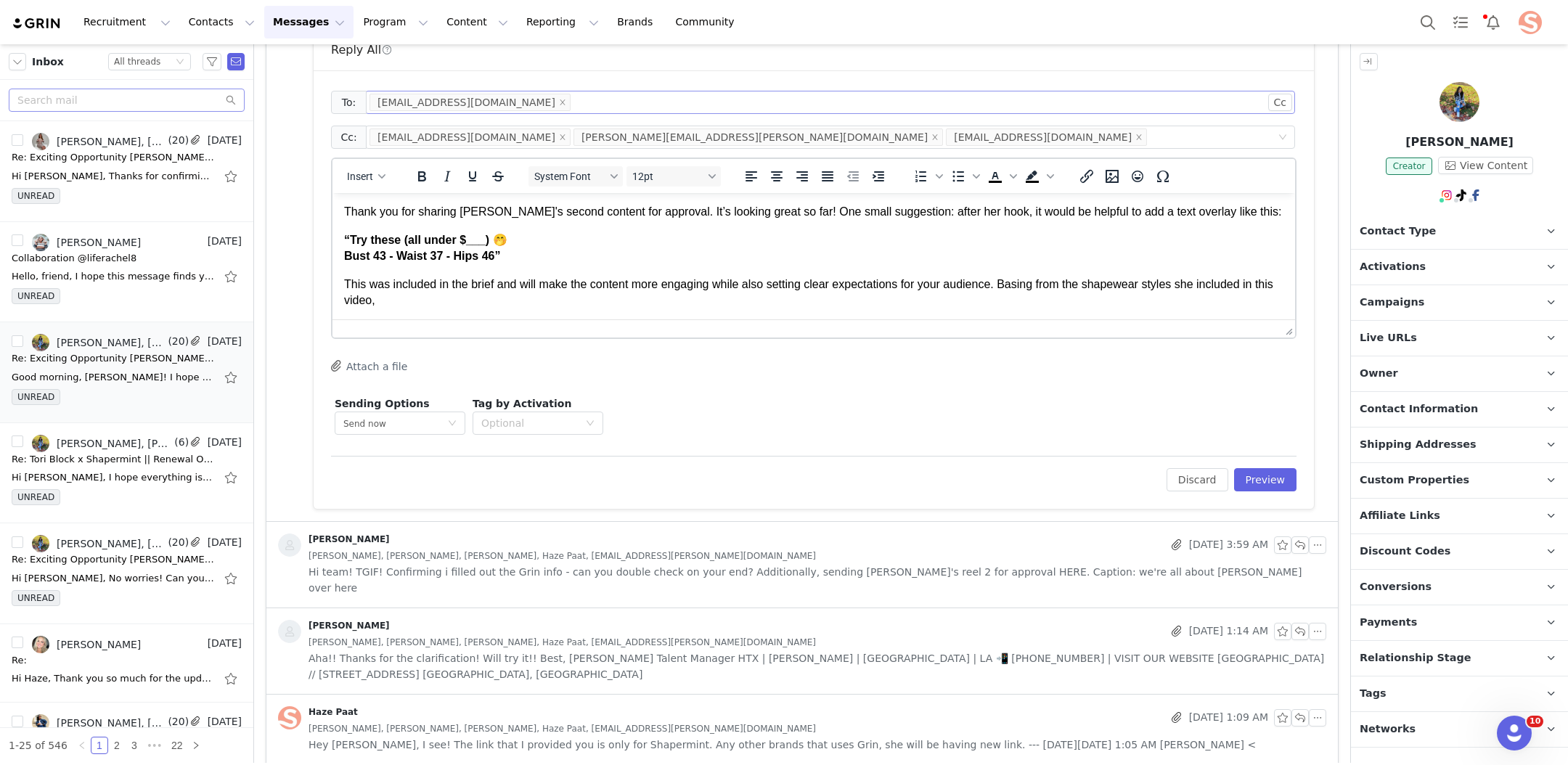
drag, startPoint x: 1014, startPoint y: 298, endPoint x: 1021, endPoint y: 326, distance: 28.9
click at [1021, 320] on html "Hello, Hannah-Grace Thank you for sharing Vanessa's second content for approval…" at bounding box center [813, 242] width 963 height 155
click at [892, 297] on p "This was included in the brief and will make the content more engaging while al…" at bounding box center [813, 293] width 939 height 33
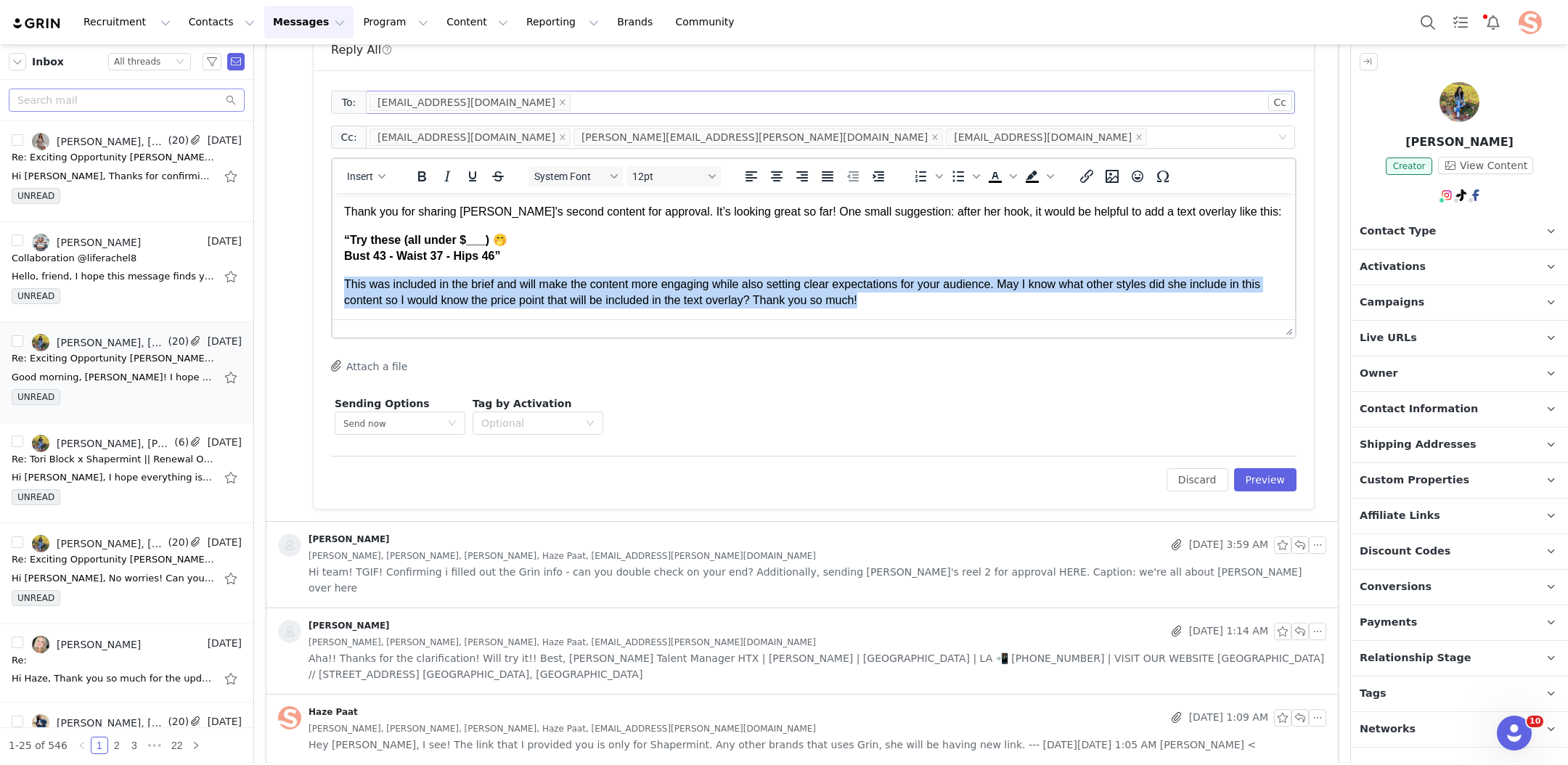
drag, startPoint x: 892, startPoint y: 297, endPoint x: 318, endPoint y: 282, distance: 574.2
click at [332, 282] on html "Hello, Hannah-Grace Thank you for sharing Vanessa's second content for approval…" at bounding box center [813, 242] width 963 height 155
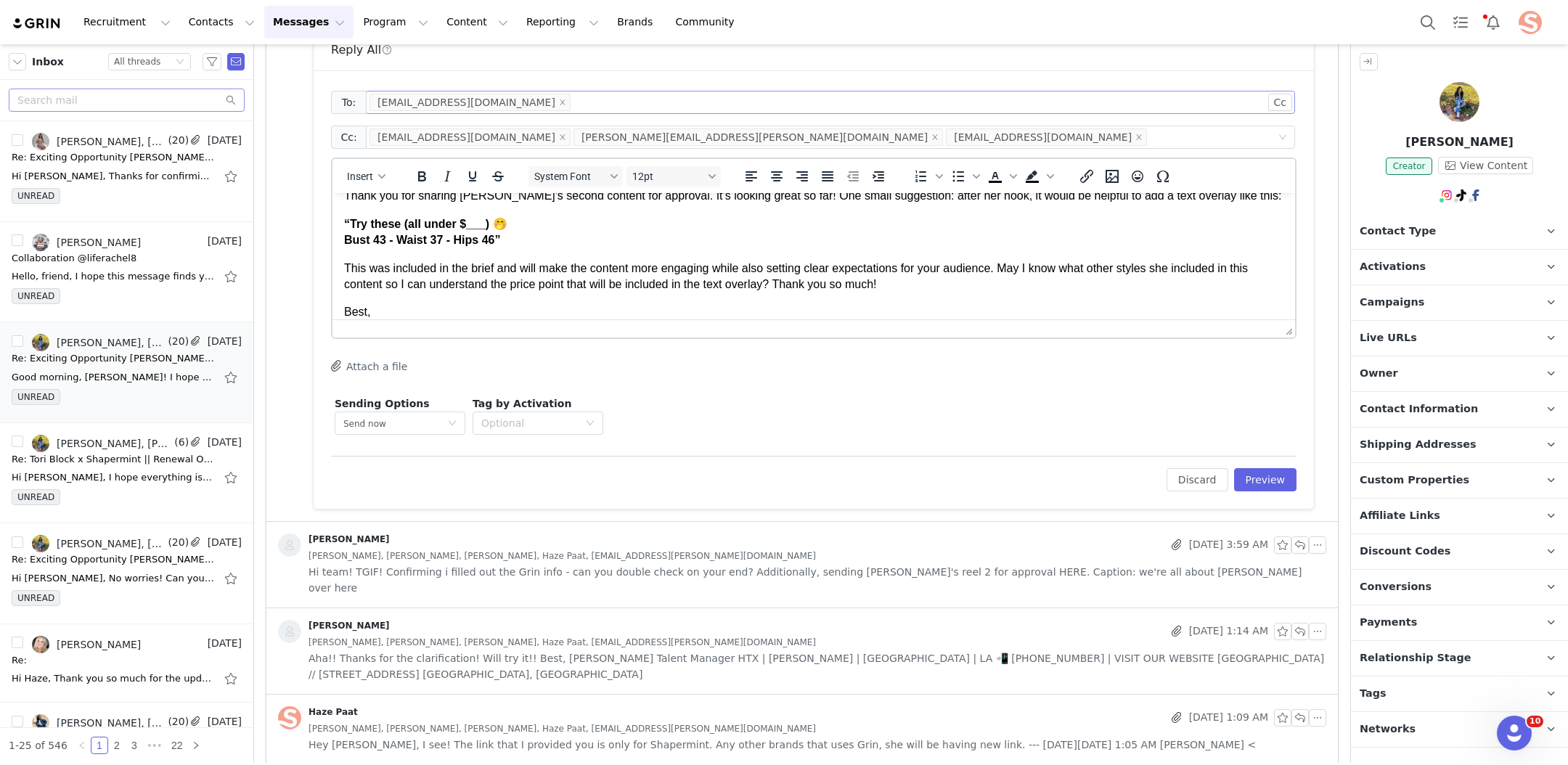
scroll to position [73, 0]
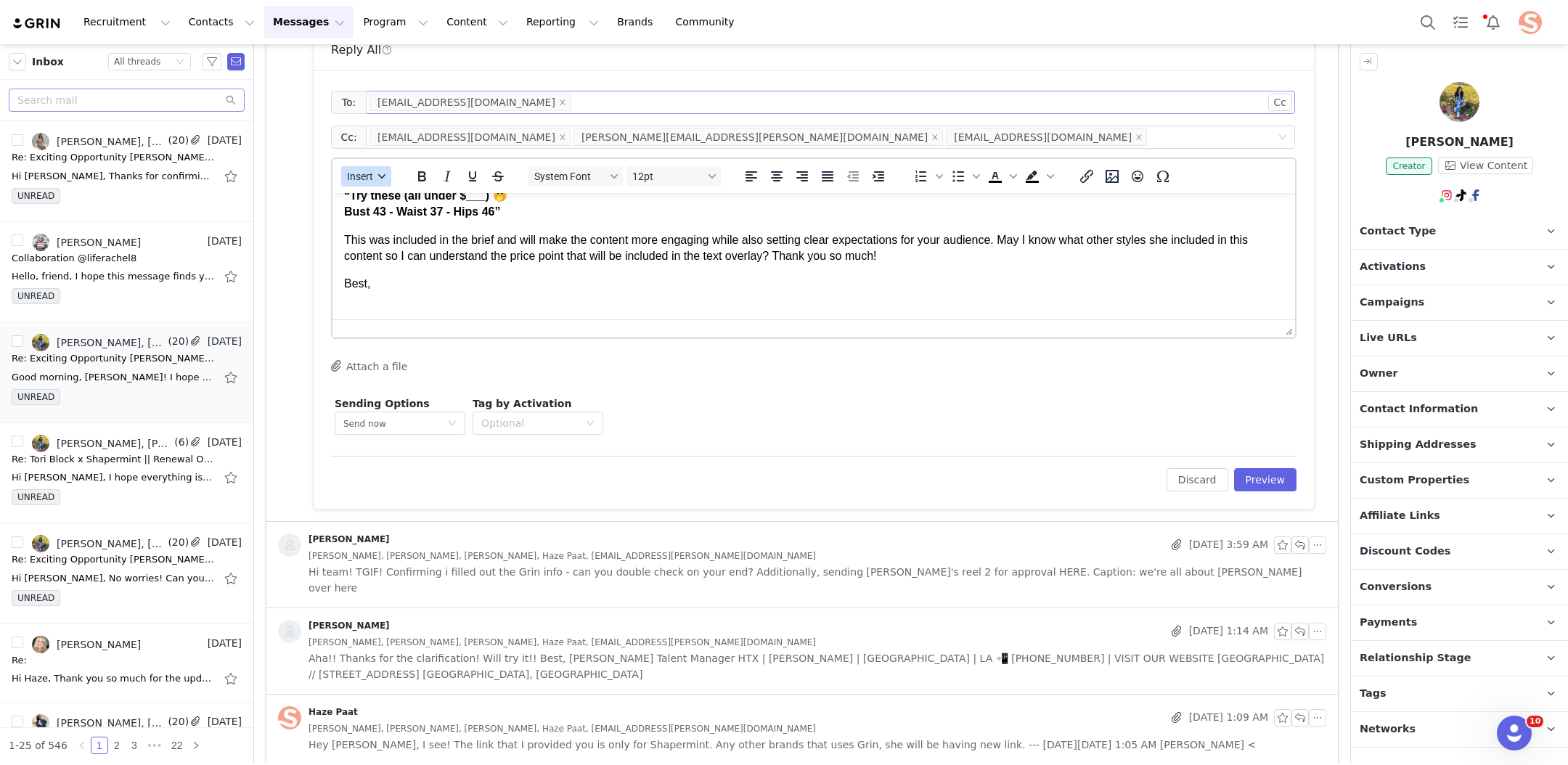
click at [383, 183] on button "Insert" at bounding box center [366, 177] width 50 height 21
click at [389, 249] on div "Insert Signature" at bounding box center [418, 246] width 130 height 17
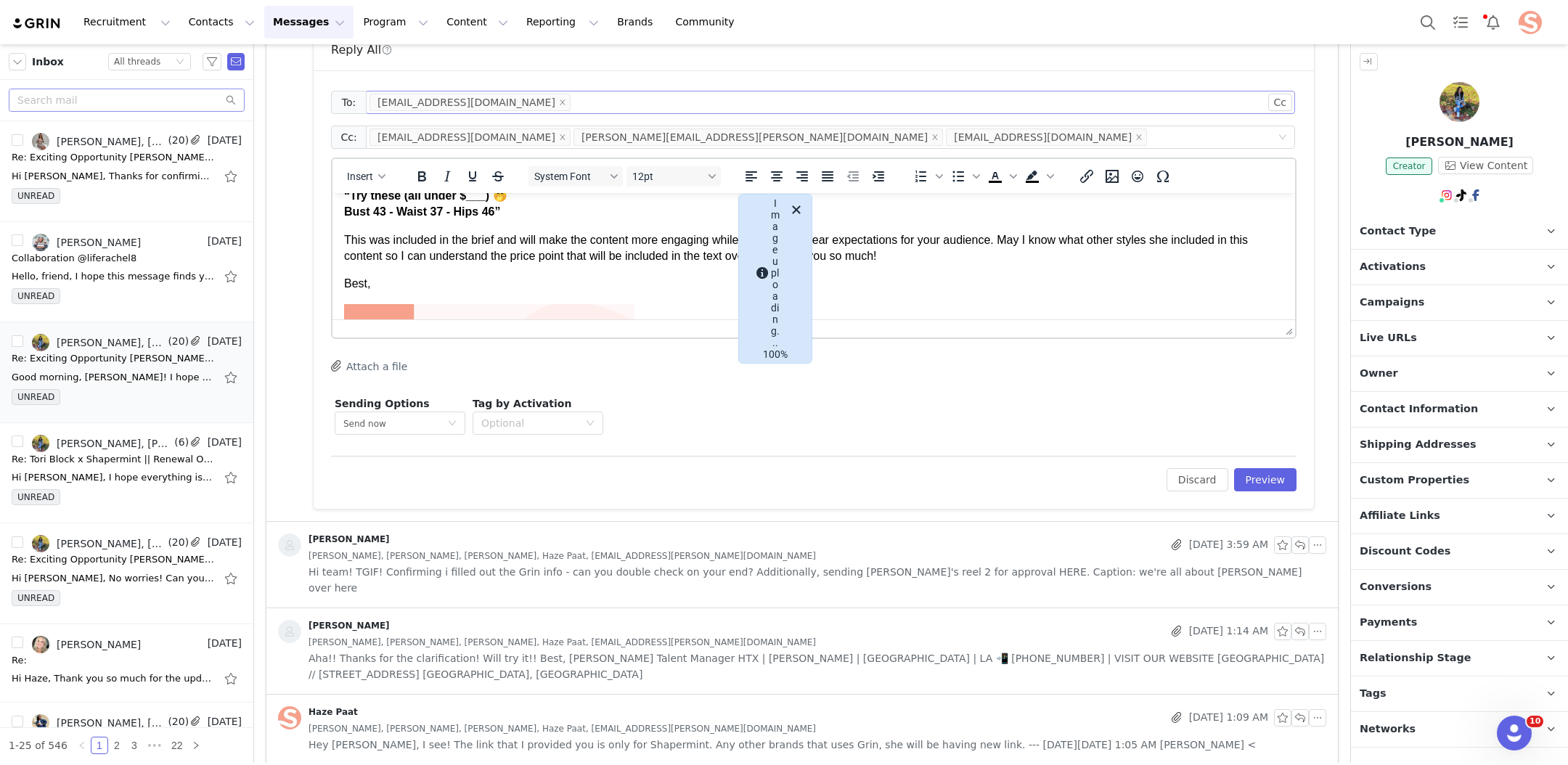
scroll to position [0, 0]
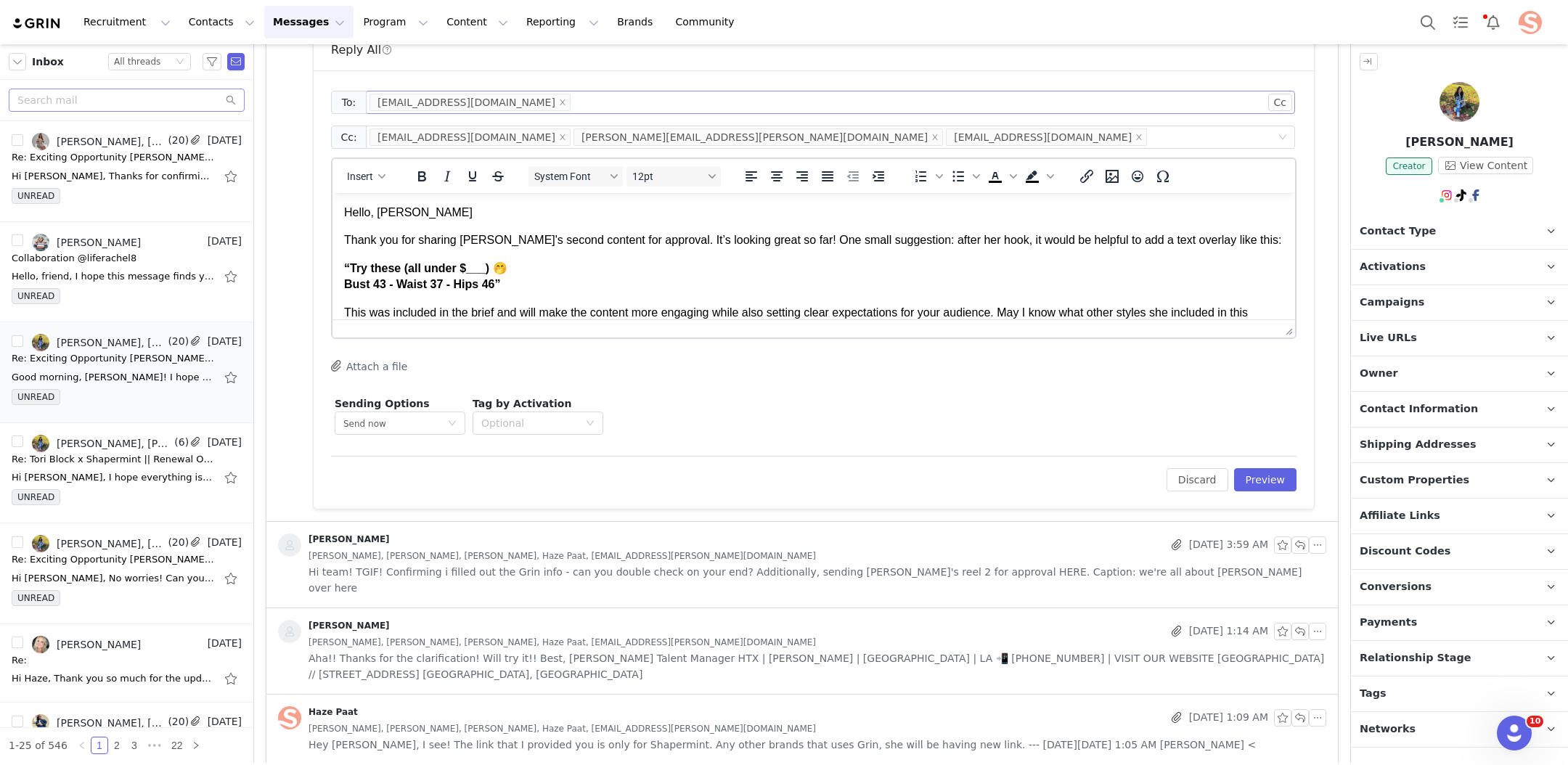
click at [568, 279] on p "“Try these (all under $___) 🤭 Bust 43 - Waist 37 - Hips 46”" at bounding box center [813, 277] width 939 height 33
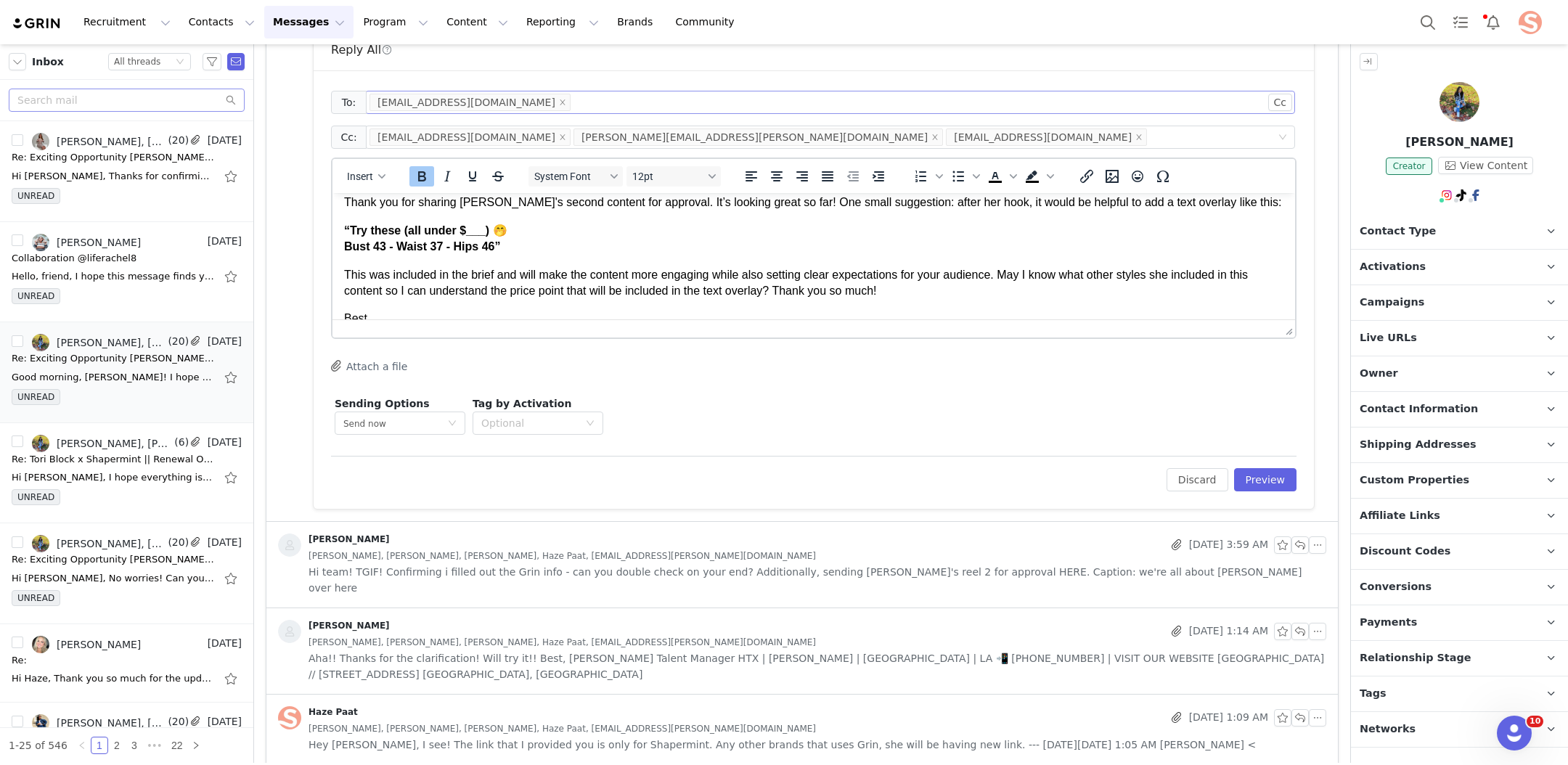
scroll to position [39, 0]
click at [926, 298] on p "This was included in the brief and will make the content more engaging while al…" at bounding box center [813, 281] width 939 height 33
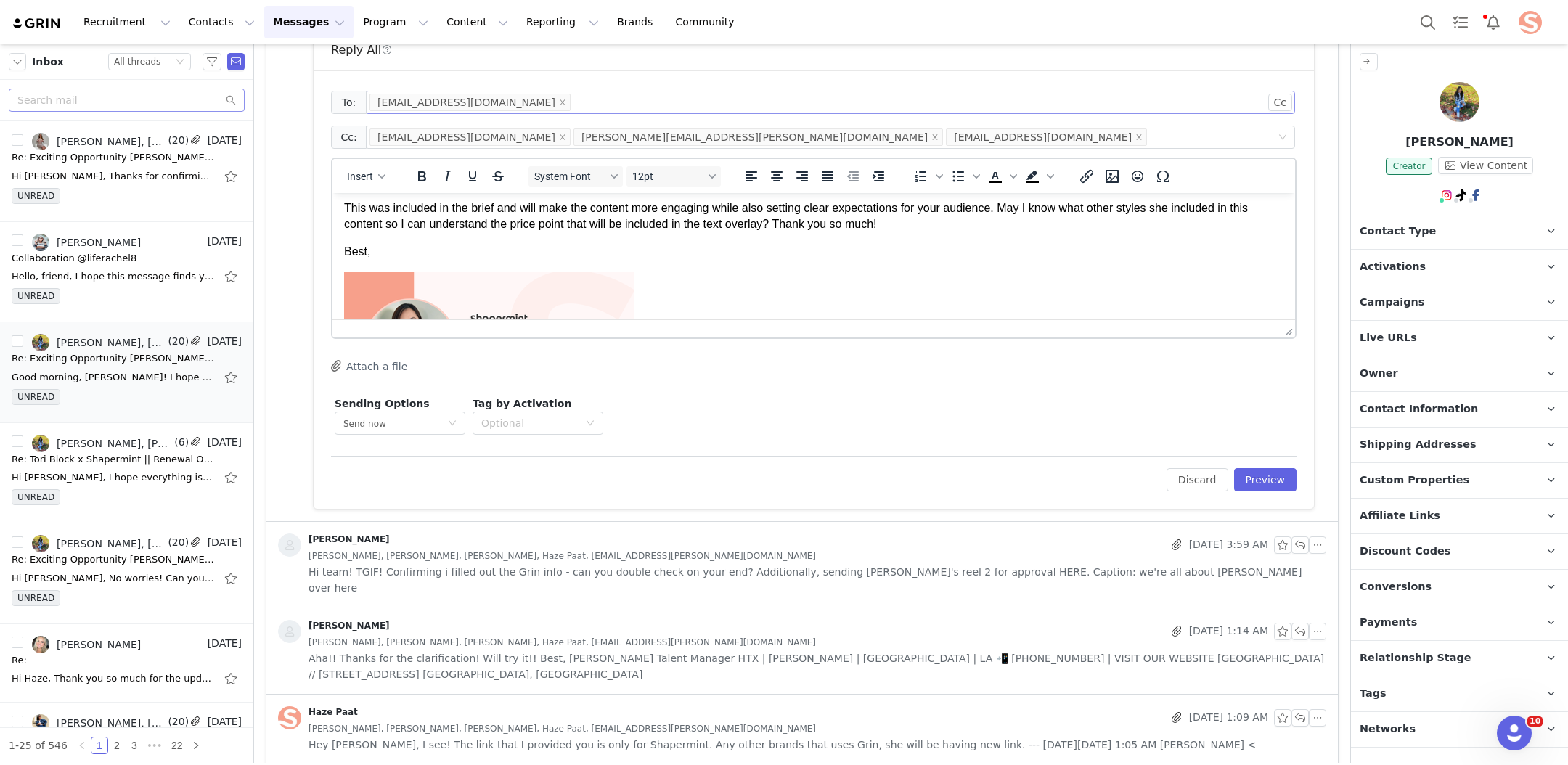
scroll to position [217, 0]
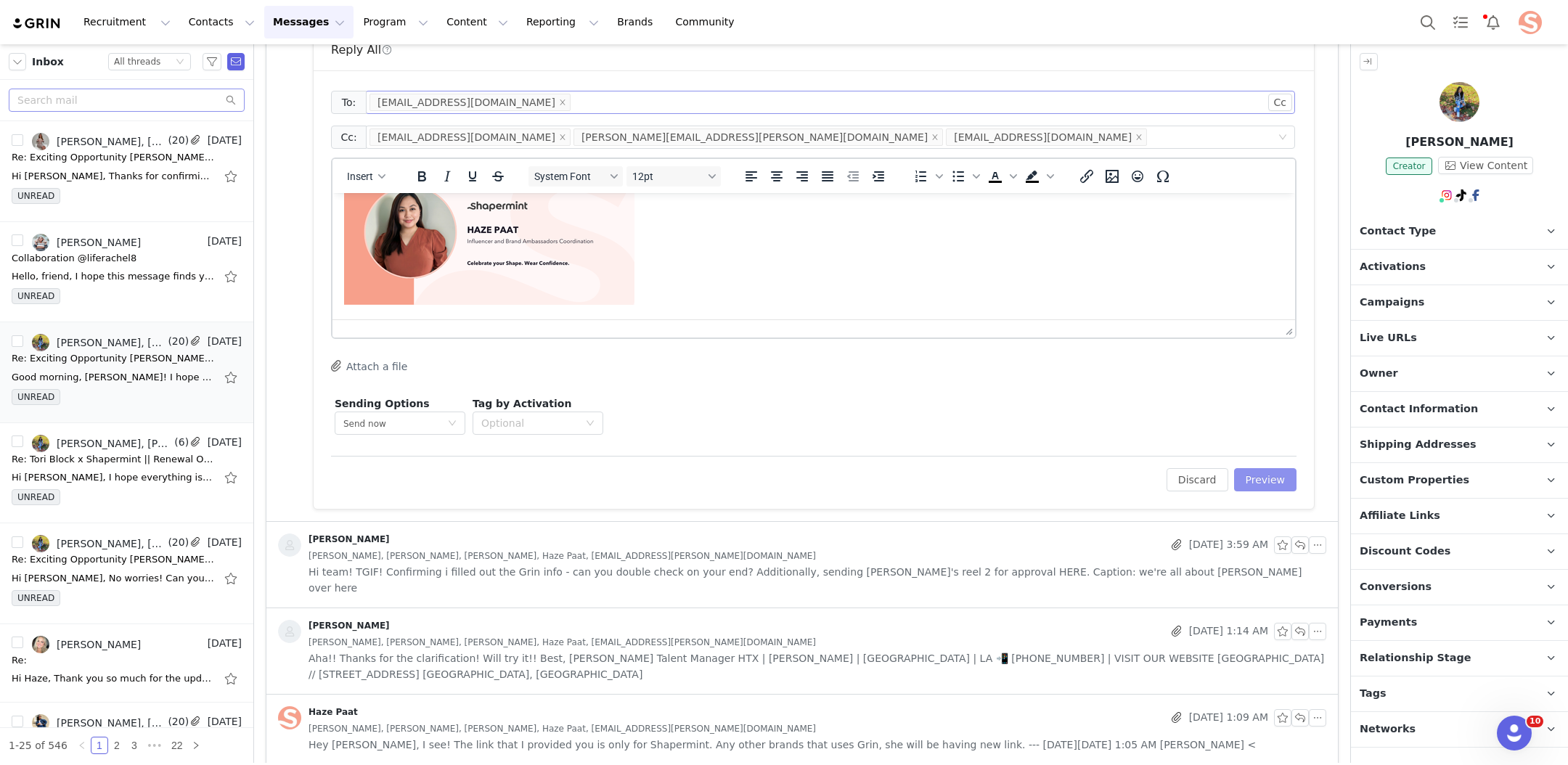
click at [1264, 478] on button "Preview" at bounding box center [1265, 480] width 63 height 24
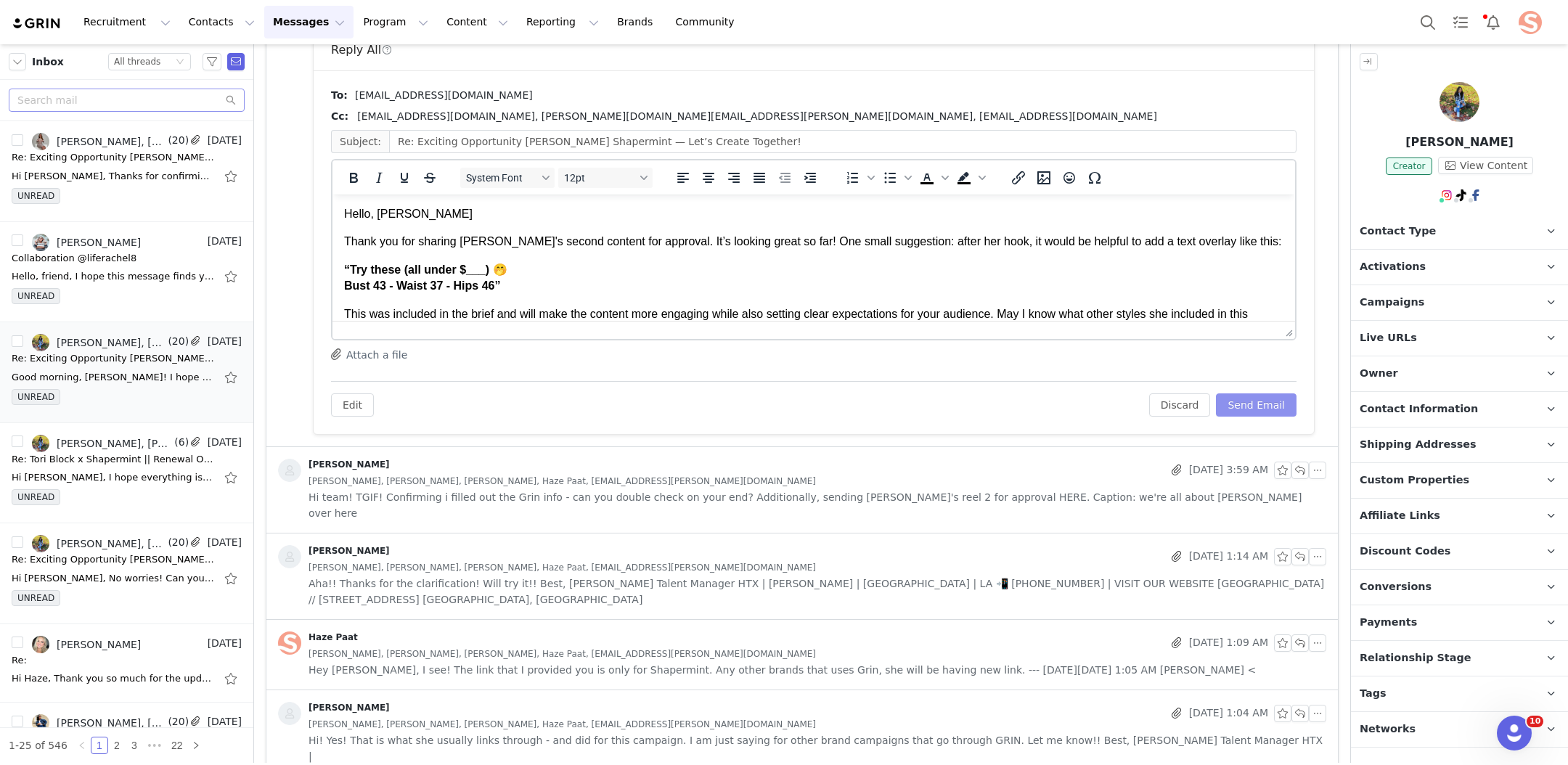
scroll to position [0, 0]
click at [1261, 410] on button "Send Email" at bounding box center [1255, 404] width 80 height 24
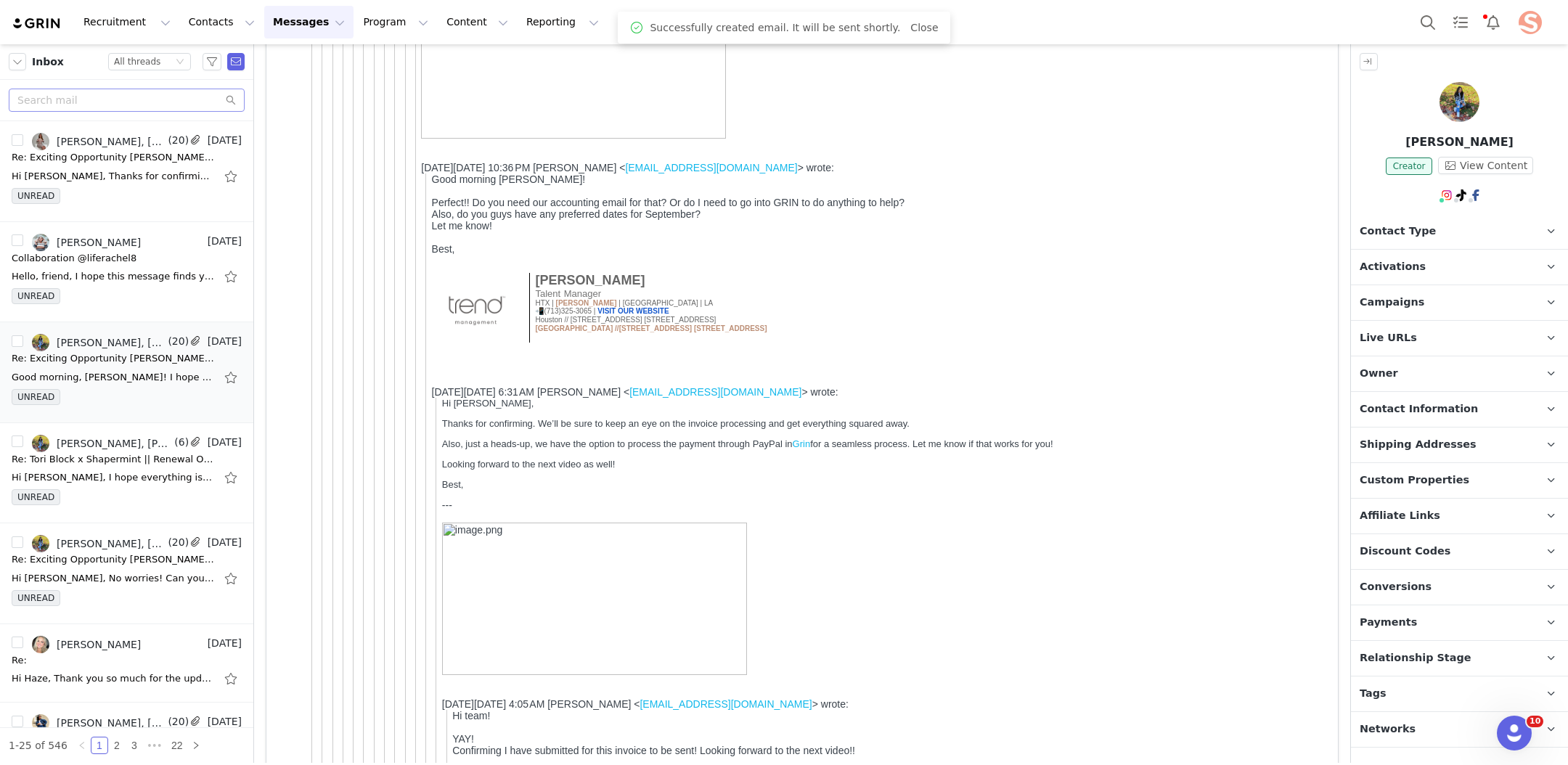
scroll to position [3128, 0]
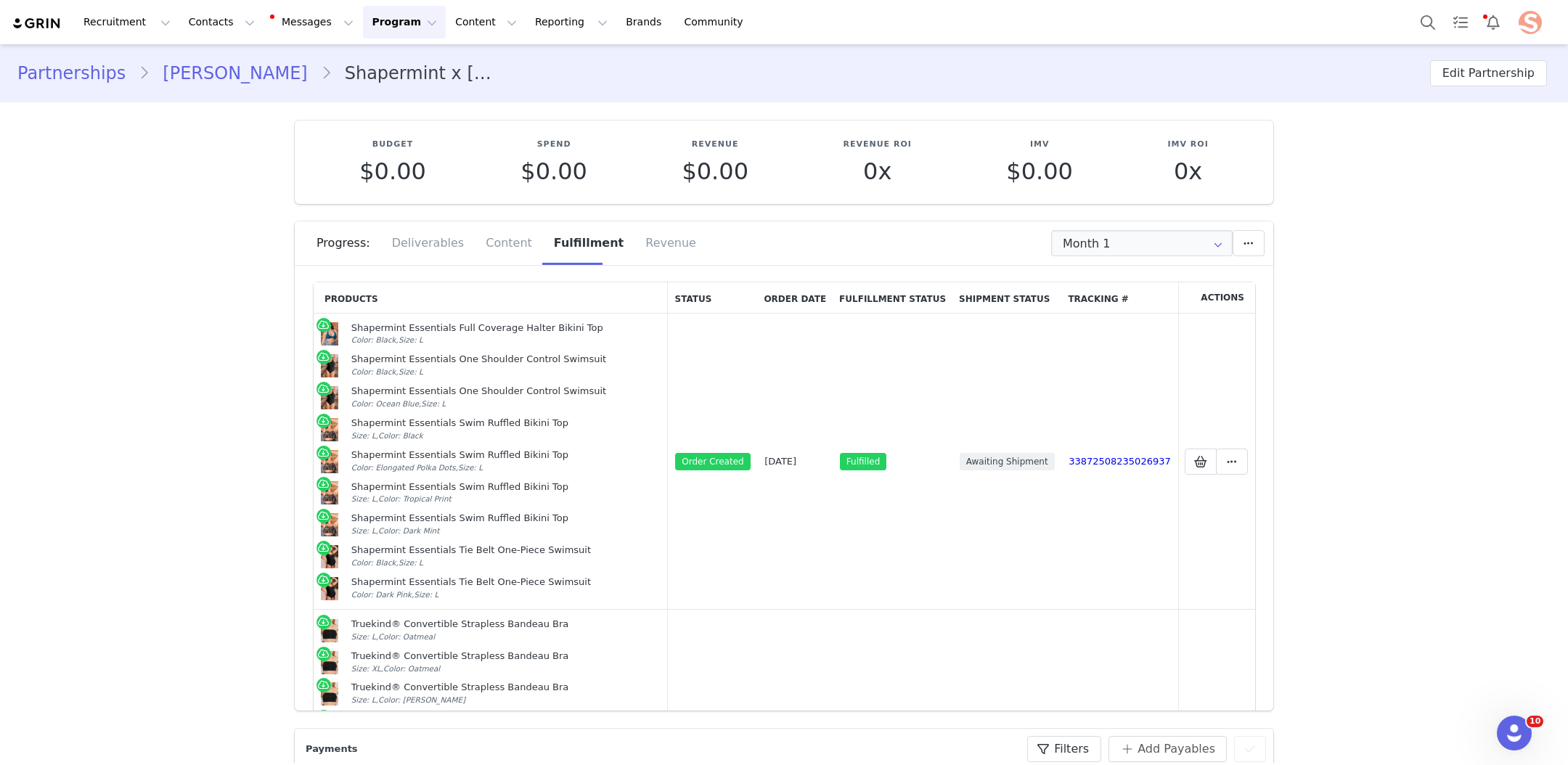
click at [83, 78] on link "Partnerships" at bounding box center [77, 74] width 121 height 26
